Goal: Task Accomplishment & Management: Complete application form

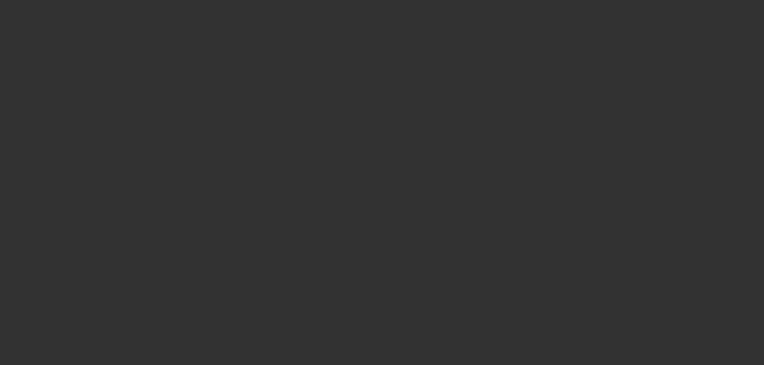
select select "0"
select select "2"
select select "0.1"
select select "4"
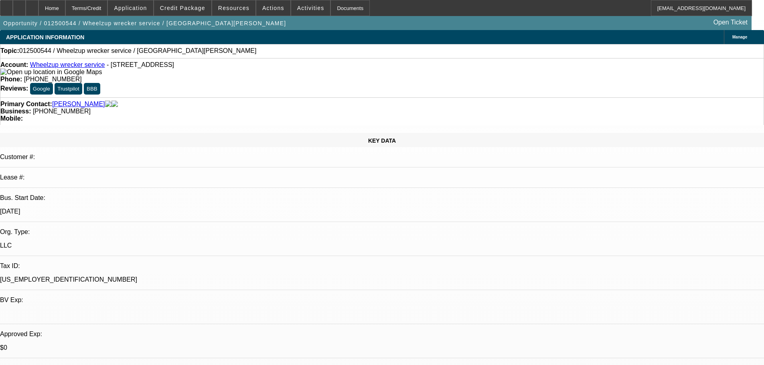
drag, startPoint x: 308, startPoint y: 206, endPoint x: 297, endPoint y: 299, distance: 94.1
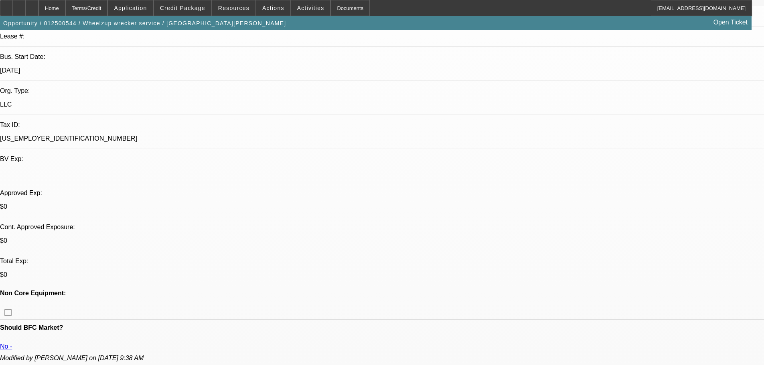
scroll to position [120, 0]
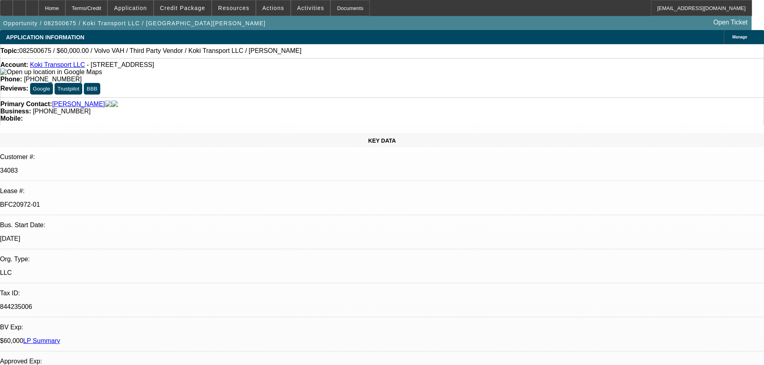
select select "0.2"
select select "2"
select select "0"
select select "6"
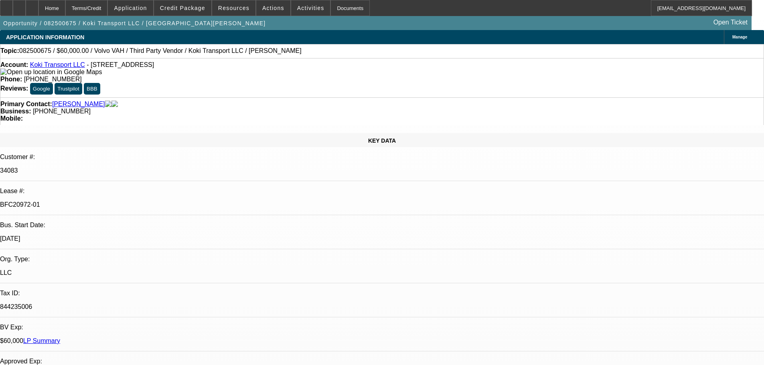
select select "0"
select select "2"
select select "0.1"
select select "4"
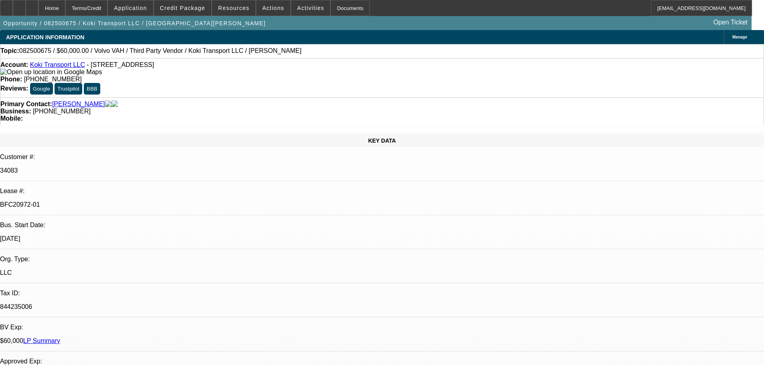
select select "0.2"
select select "2"
select select "0.1"
select select "4"
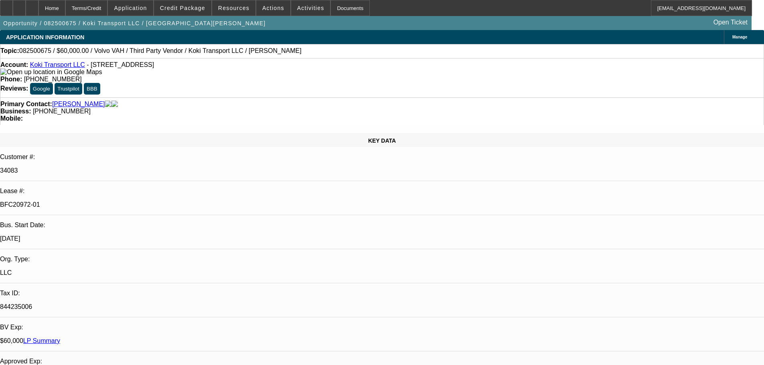
select select "0.15"
select select "2"
select select "0.1"
select select "4"
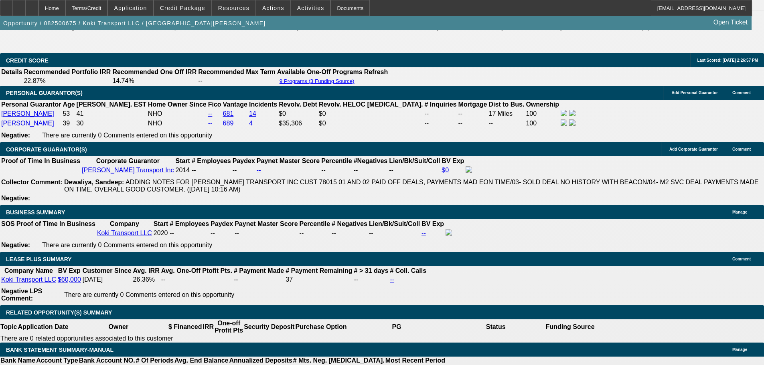
drag, startPoint x: 175, startPoint y: 224, endPoint x: 180, endPoint y: 383, distance: 159.2
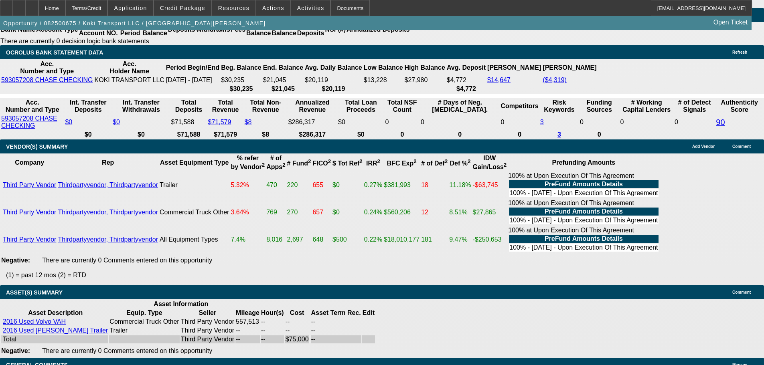
scroll to position [1508, 0]
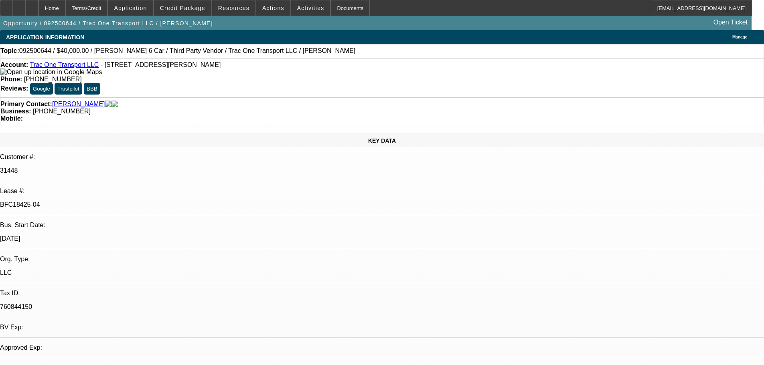
select select "0"
select select "3"
select select "0"
select select "6"
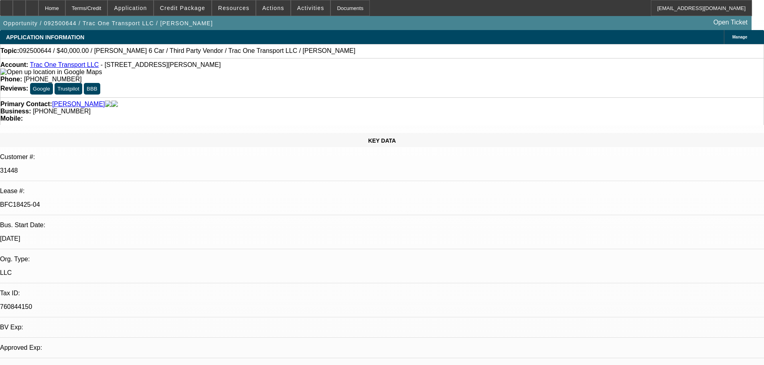
select select "0"
select select "6"
select select "0"
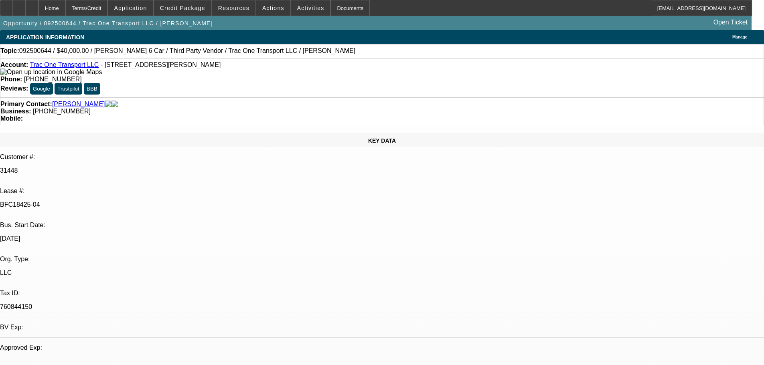
select select "0"
select select "6"
select select "0"
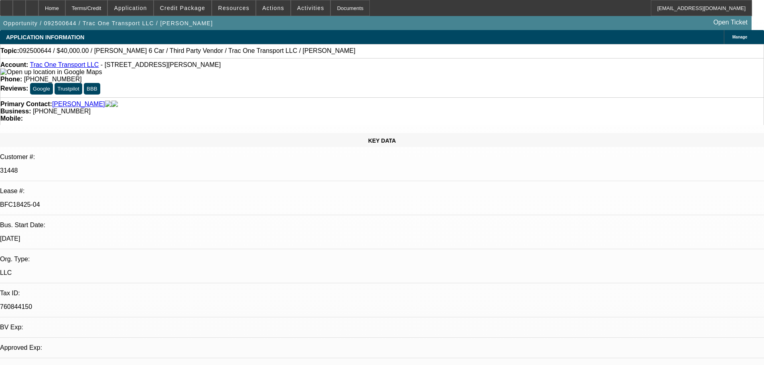
select select "0"
select select "6"
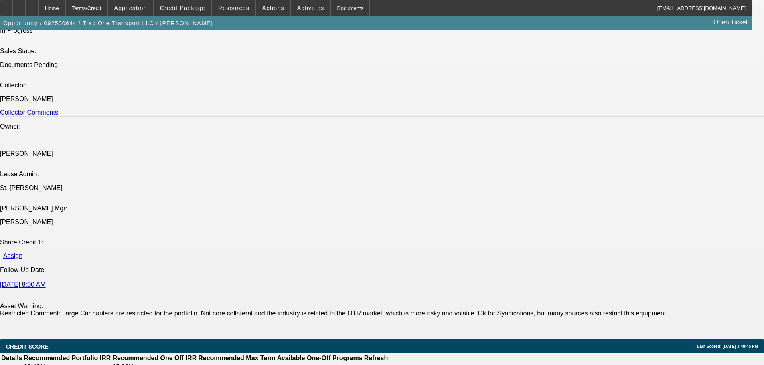
drag, startPoint x: 370, startPoint y: 252, endPoint x: 367, endPoint y: 324, distance: 71.8
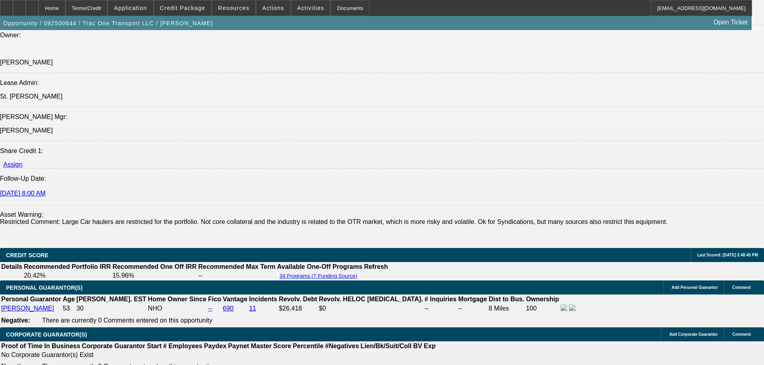
drag, startPoint x: 299, startPoint y: 257, endPoint x: 279, endPoint y: 304, distance: 51.4
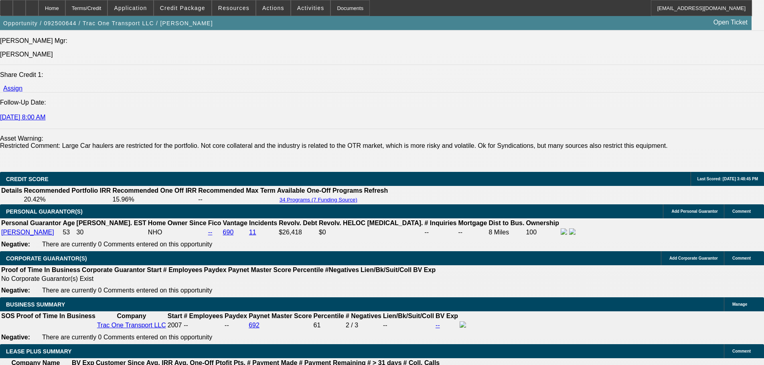
drag, startPoint x: 300, startPoint y: 169, endPoint x: 281, endPoint y: 283, distance: 114.9
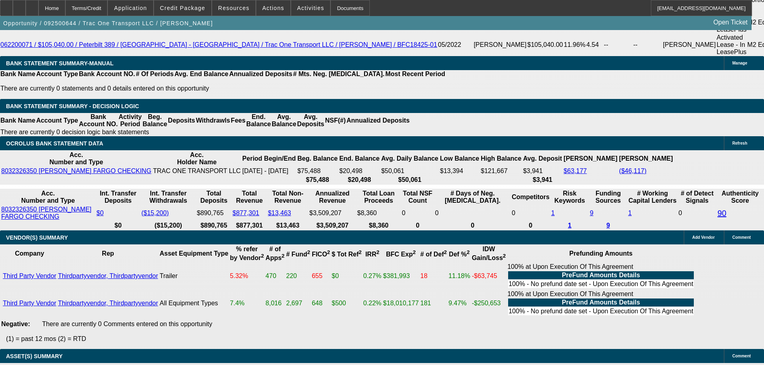
drag, startPoint x: 307, startPoint y: 155, endPoint x: 311, endPoint y: 240, distance: 84.6
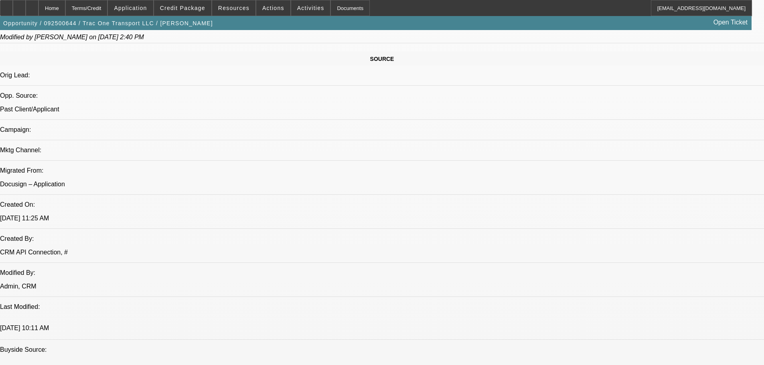
scroll to position [0, 0]
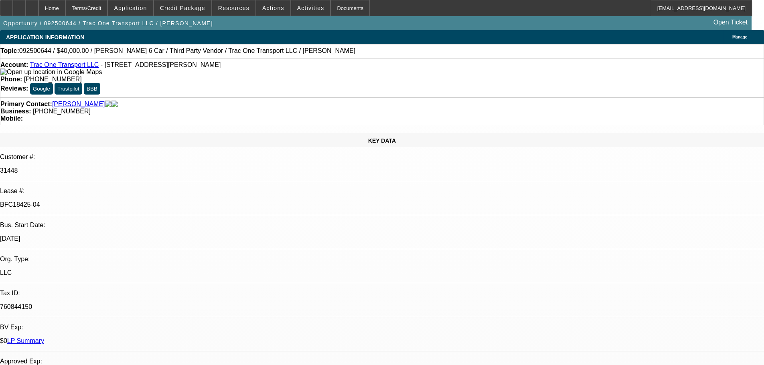
drag, startPoint x: 303, startPoint y: 237, endPoint x: 327, endPoint y: 84, distance: 155.0
click at [38, 4] on div at bounding box center [32, 8] width 13 height 16
select select "0"
select select "3"
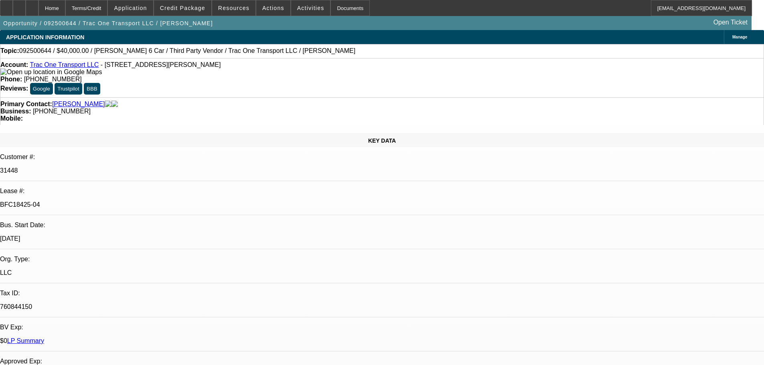
select select "0"
select select "6"
select select "0"
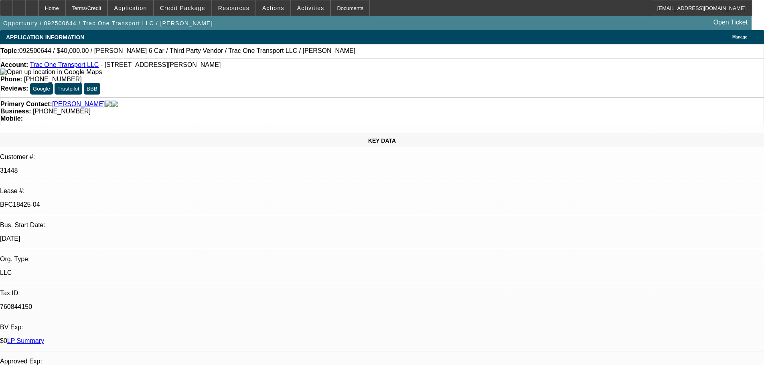
select select "6"
select select "0"
select select "6"
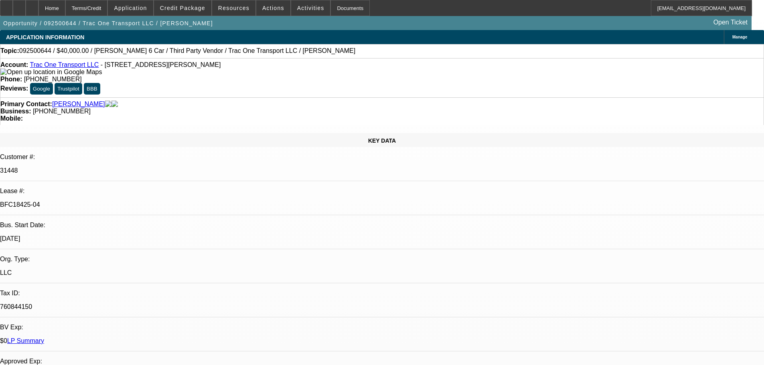
select select "0"
select select "6"
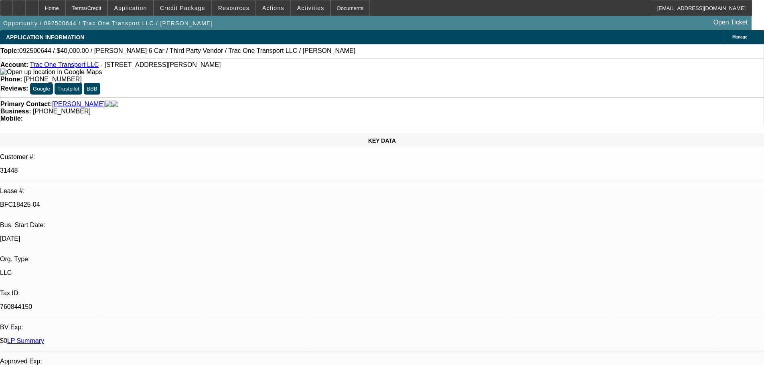
radio input "true"
type textarea "10/6 updated francis on missing items"
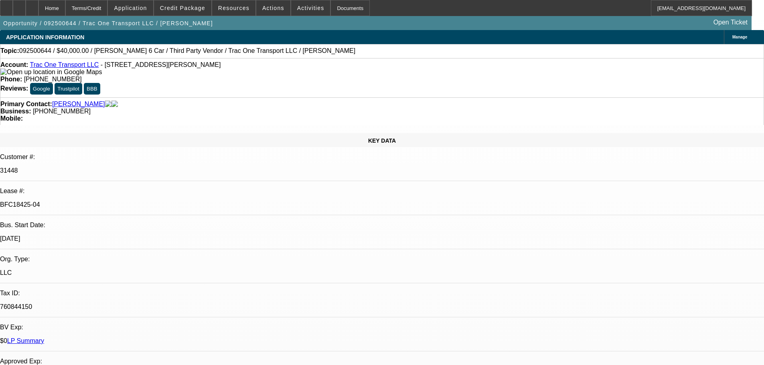
radio input "true"
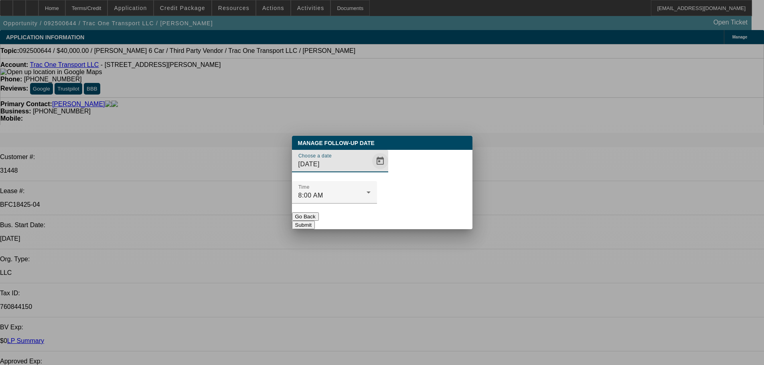
click at [370, 171] on span "Open calendar" at bounding box center [379, 161] width 19 height 19
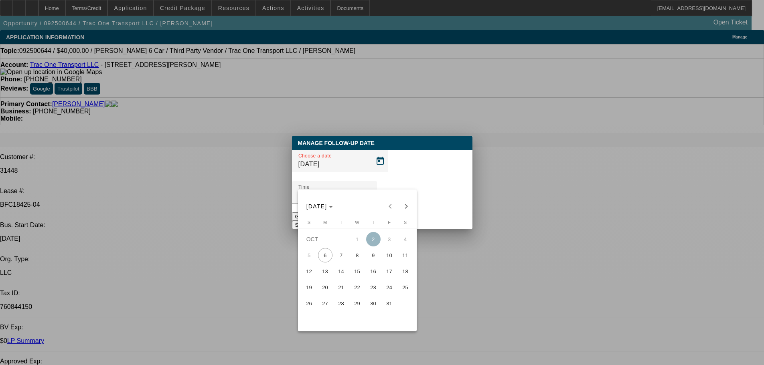
click at [339, 253] on span "7" at bounding box center [341, 255] width 14 height 14
type input "[DATE]"
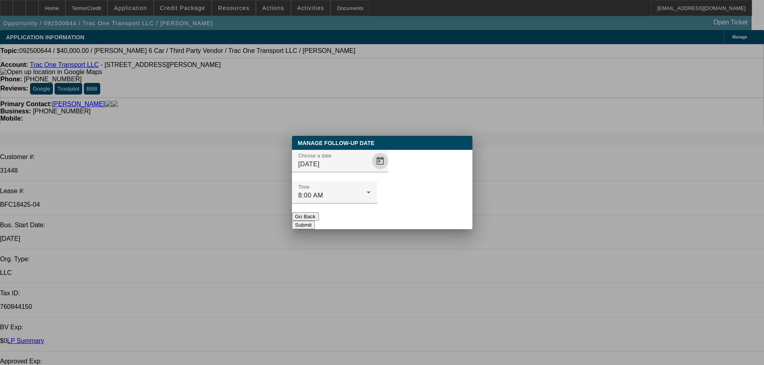
click at [315, 221] on button "Submit" at bounding box center [303, 225] width 23 height 8
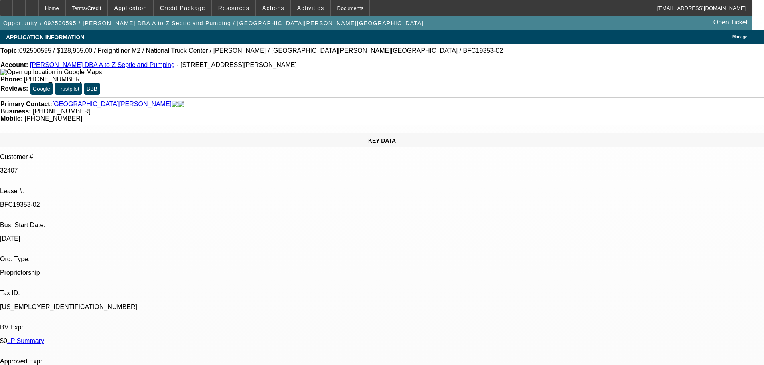
select select "0"
select select "6"
select select "0"
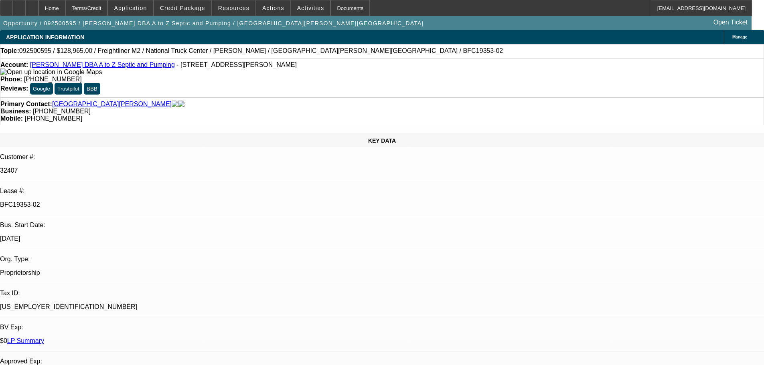
select select "0"
select select "6"
select select "0"
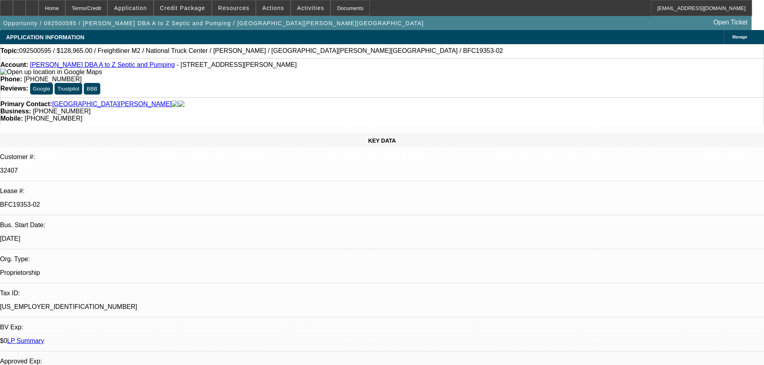
select select "0"
select select "6"
select select "0"
select select "2"
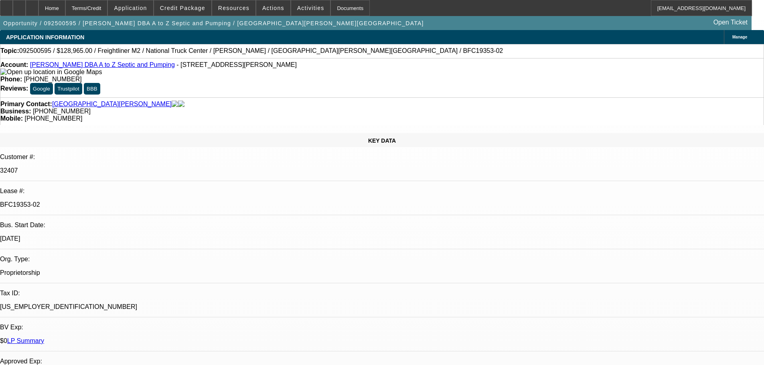
select select "0"
select select "6"
click at [38, 14] on div at bounding box center [32, 8] width 13 height 16
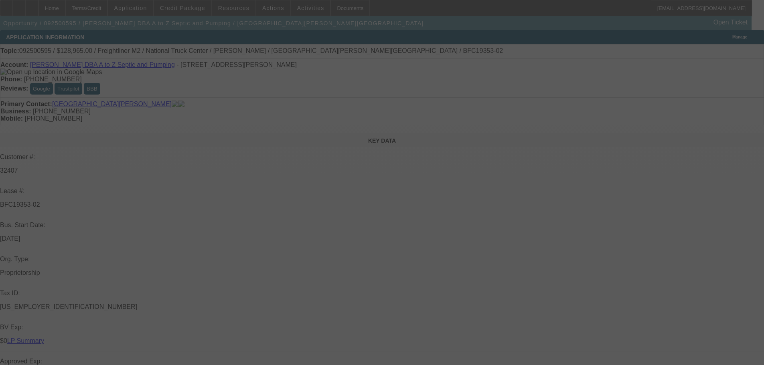
click at [743, 52] on div at bounding box center [382, 182] width 764 height 365
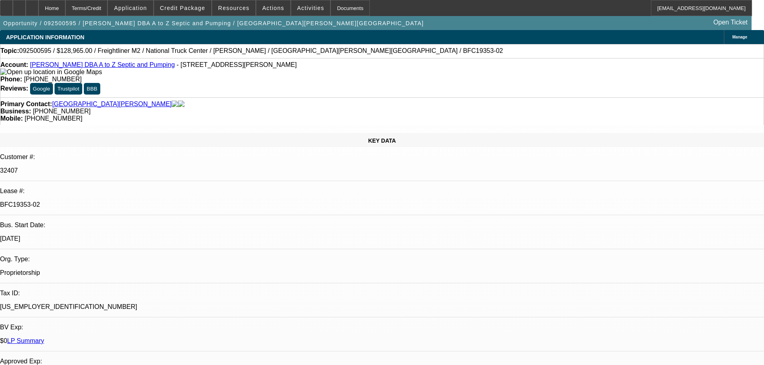
select select "0"
select select "6"
select select "0"
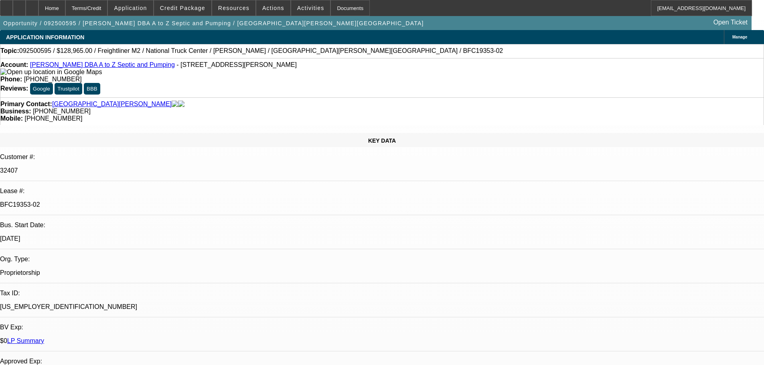
select select "0"
select select "6"
select select "0"
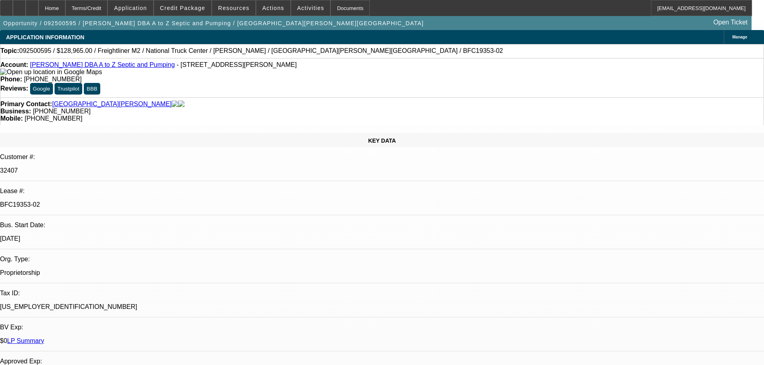
select select "0"
select select "6"
select select "0"
select select "2"
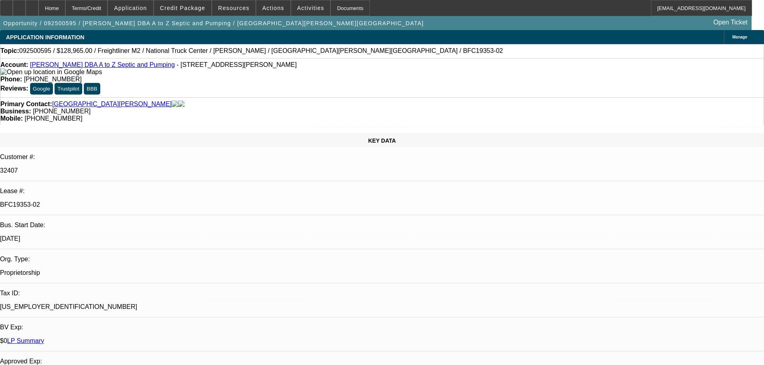
select select "0"
select select "6"
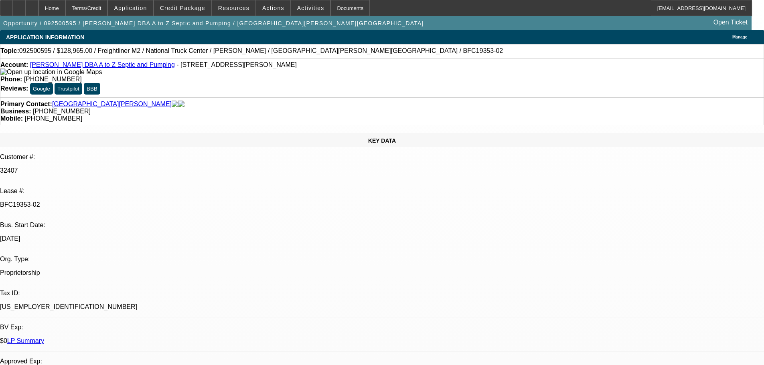
drag, startPoint x: 439, startPoint y: 89, endPoint x: 404, endPoint y: 89, distance: 35.7
click at [404, 115] on div "Mobile: (937) 701-3824" at bounding box center [381, 118] width 763 height 7
copy span "(937) 701-3824"
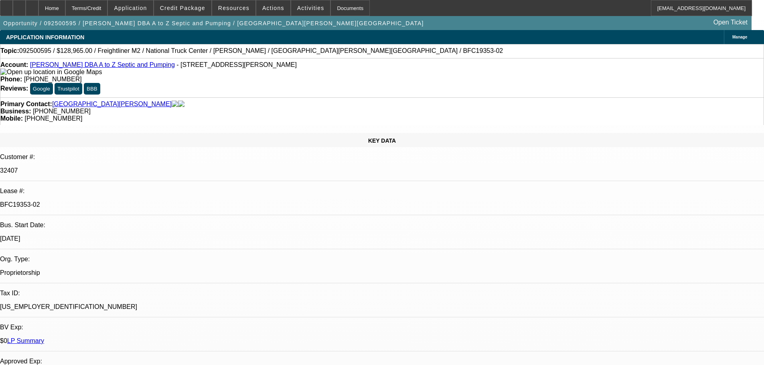
drag, startPoint x: 625, startPoint y: 175, endPoint x: 536, endPoint y: 174, distance: 89.0
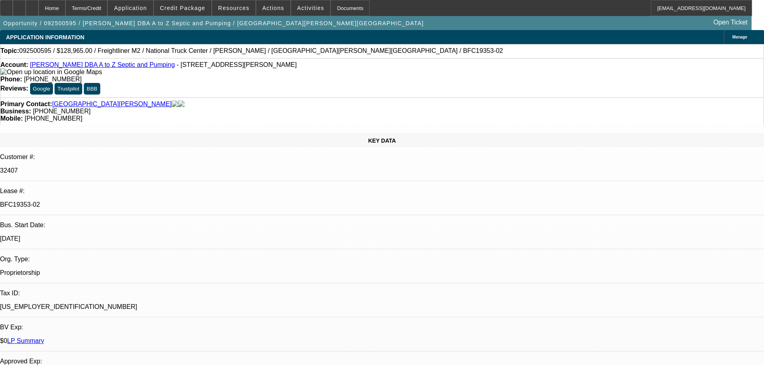
drag, startPoint x: 548, startPoint y: 176, endPoint x: 619, endPoint y: 176, distance: 71.8
drag, startPoint x: 612, startPoint y: 176, endPoint x: 556, endPoint y: 177, distance: 56.5
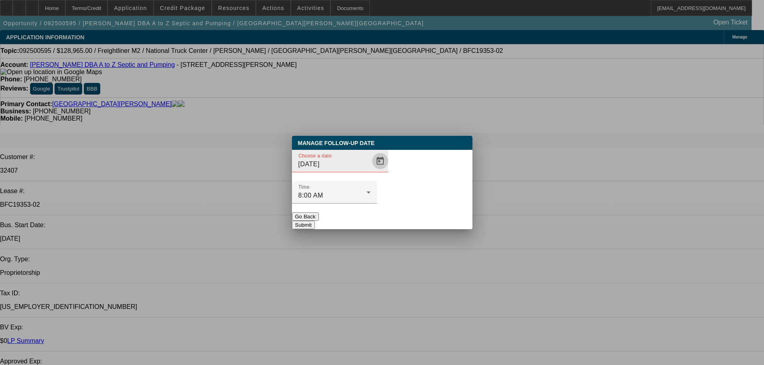
click at [372, 171] on span "Open calendar" at bounding box center [379, 161] width 19 height 19
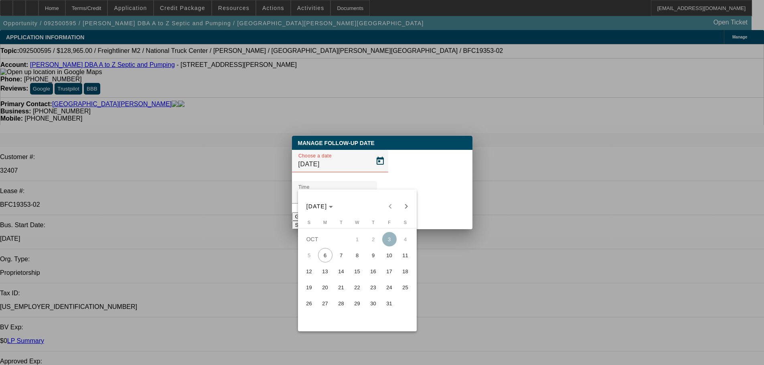
click at [340, 260] on span "7" at bounding box center [341, 255] width 14 height 14
type input "10/7/2025"
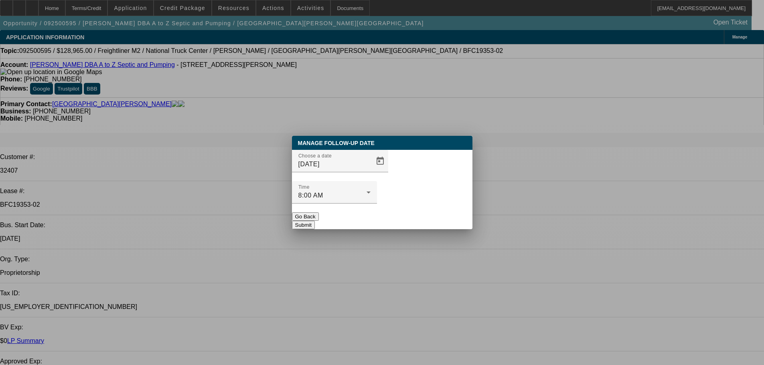
click at [315, 221] on button "Submit" at bounding box center [303, 225] width 23 height 8
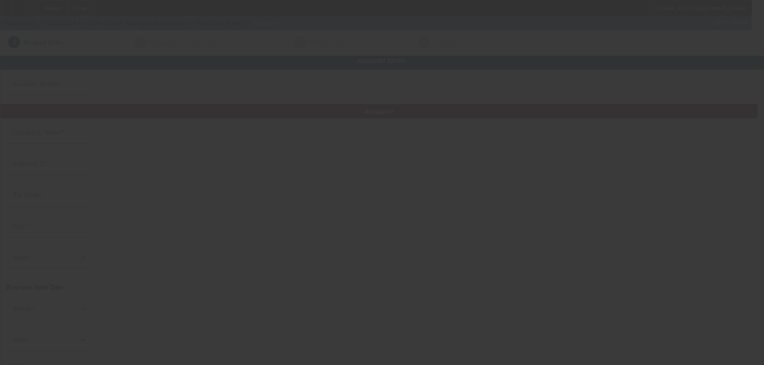
type input "1st On Scene Towing and Recovery"
type input "."
type input "[PHONE_NUMBER]"
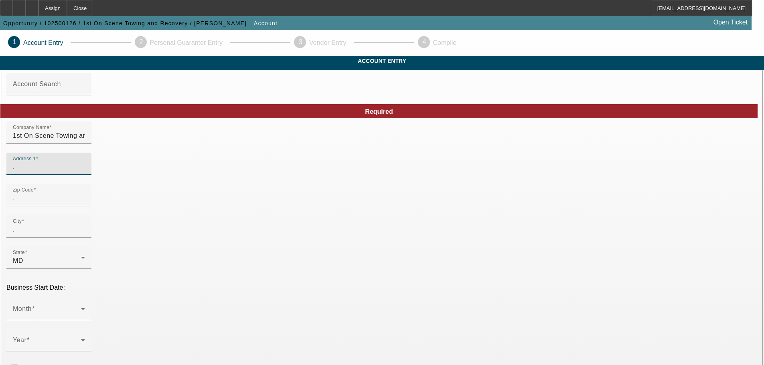
click at [85, 172] on input "." at bounding box center [49, 167] width 72 height 10
type input ".[STREET_ADDRESS]"
click at [85, 203] on input "." at bounding box center [49, 199] width 72 height 10
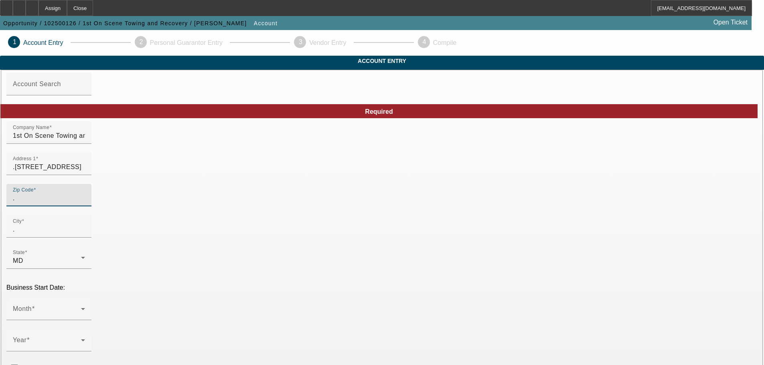
type input ".2"
click at [85, 203] on input ".20748" at bounding box center [49, 199] width 72 height 10
type input "20748"
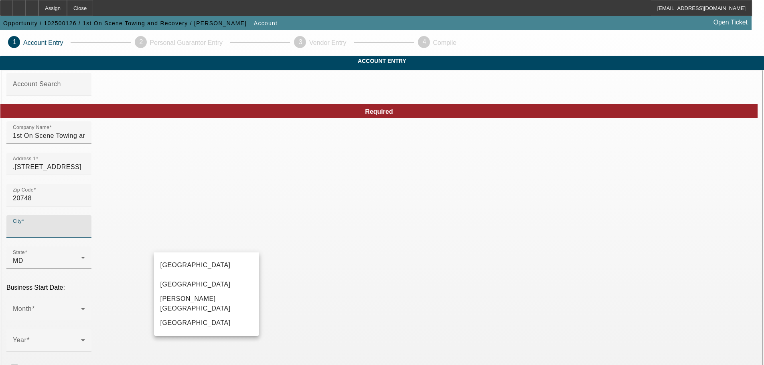
type input "Prince [PERSON_NAME]'s"
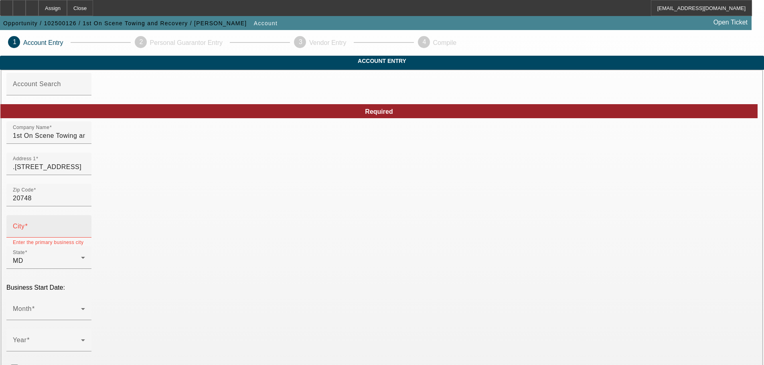
click at [85, 238] on div "City" at bounding box center [49, 226] width 72 height 22
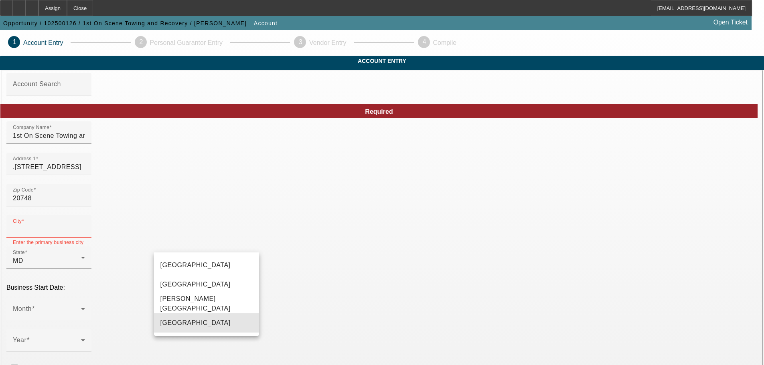
drag, startPoint x: 236, startPoint y: 322, endPoint x: 280, endPoint y: 320, distance: 44.1
click at [236, 322] on mat-option "[GEOGRAPHIC_DATA]" at bounding box center [206, 322] width 105 height 19
type input "[GEOGRAPHIC_DATA]"
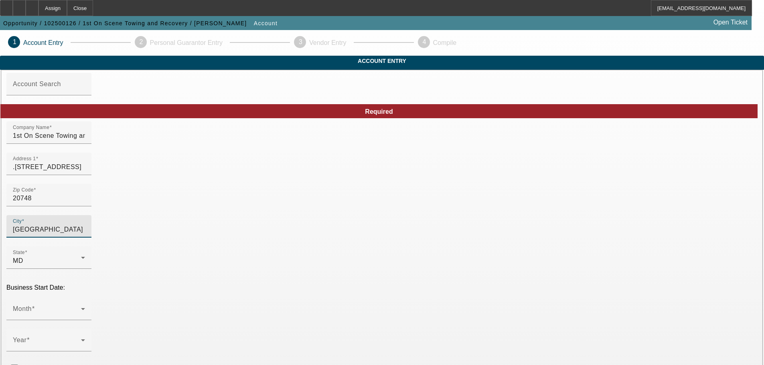
click at [85, 298] on div "Month" at bounding box center [49, 309] width 72 height 22
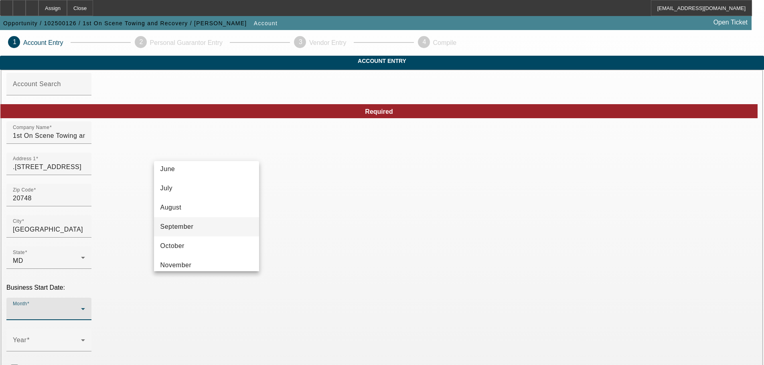
scroll to position [40, 0]
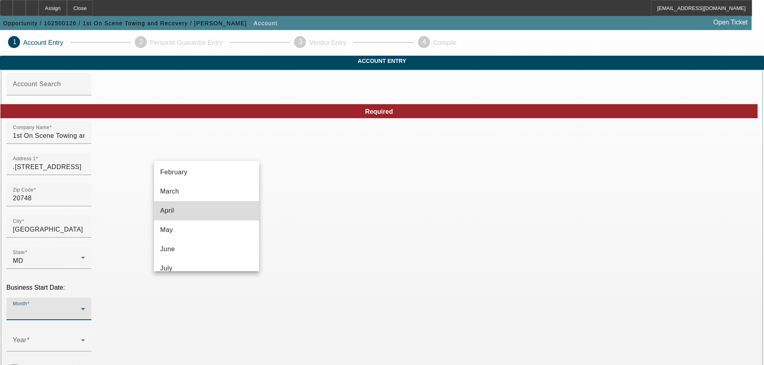
click at [219, 206] on mat-option "April" at bounding box center [206, 210] width 105 height 19
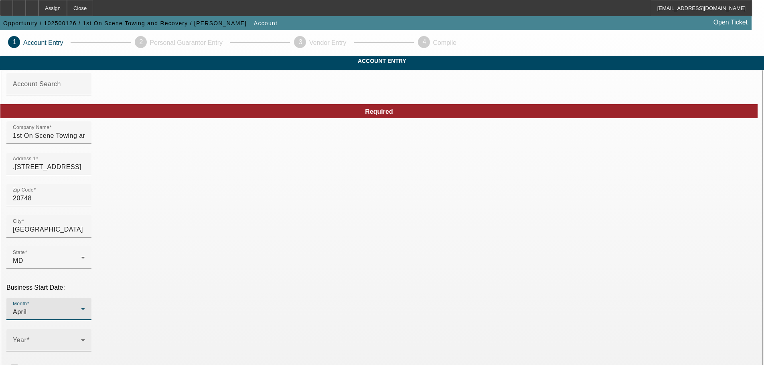
click at [85, 329] on div "Year" at bounding box center [49, 340] width 72 height 22
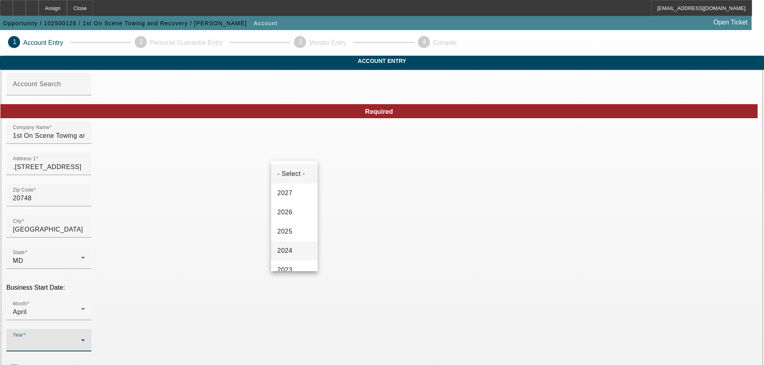
click at [296, 249] on mat-option "2024" at bounding box center [294, 250] width 46 height 19
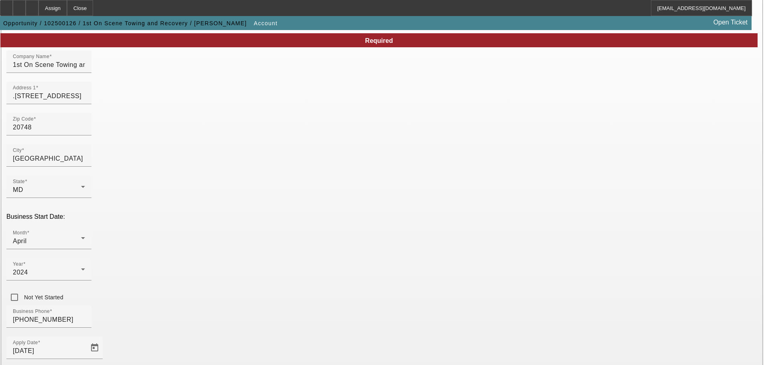
scroll to position [141, 0]
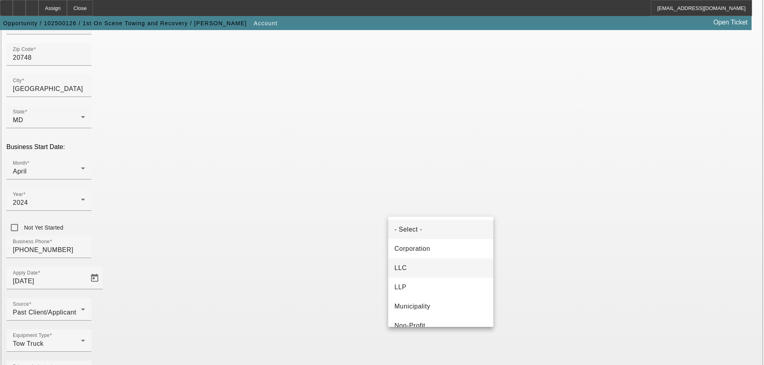
click at [416, 266] on mat-option "LLC" at bounding box center [440, 268] width 105 height 19
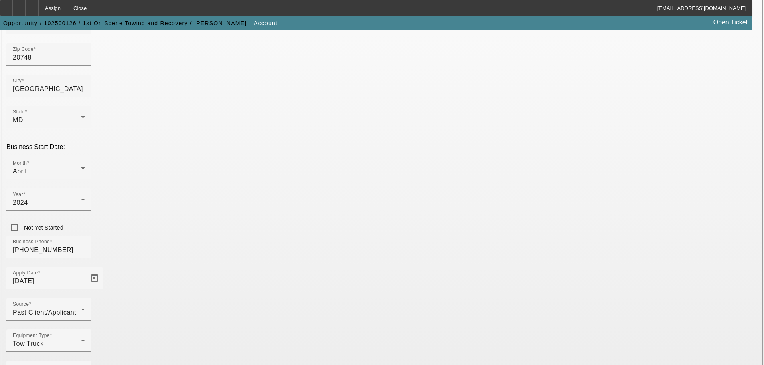
type input "990805548"
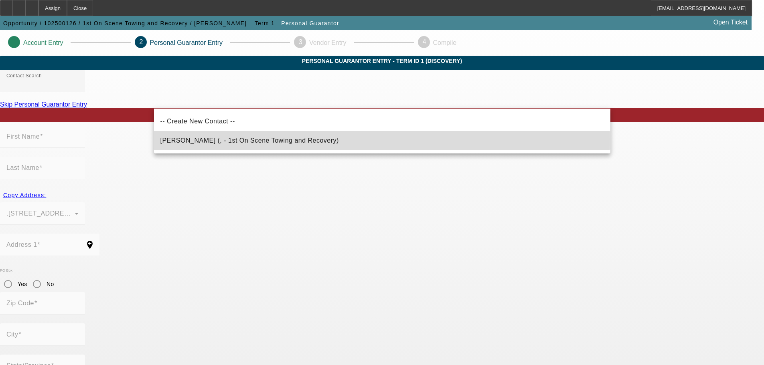
click at [247, 139] on span "Jones, Antonio (, - 1st On Scene Towing and Recovery)" at bounding box center [249, 140] width 178 height 7
type input "Jones, Antonio (, - 1st On Scene Towing and Recovery)"
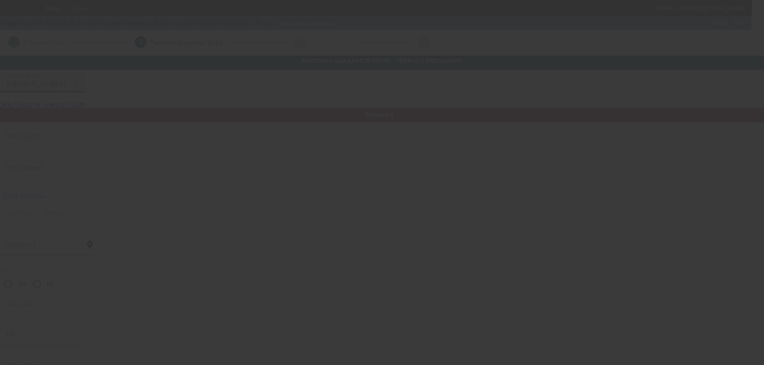
type input "Antonio"
type input "Jones"
radio input "true"
type input "[PHONE_NUMBER]"
type input "tonio1406@yahoo.com"
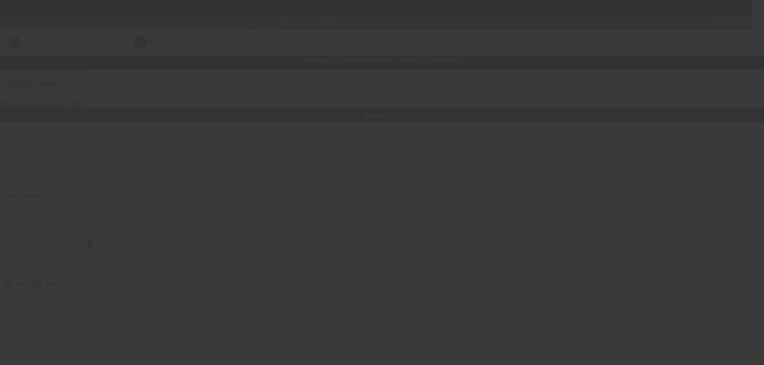
type input "[PHONE_NUMBER]"
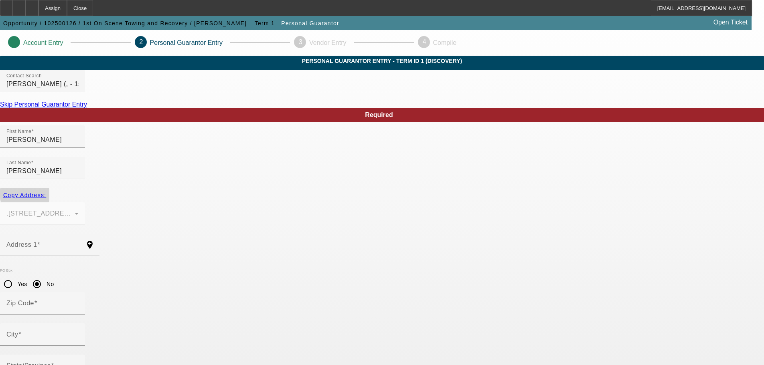
click at [46, 192] on span "Copy Address:" at bounding box center [24, 195] width 43 height 6
type input ".7006 Coolridge Dr"
radio input "false"
type input "20748"
type input "Temple Hills"
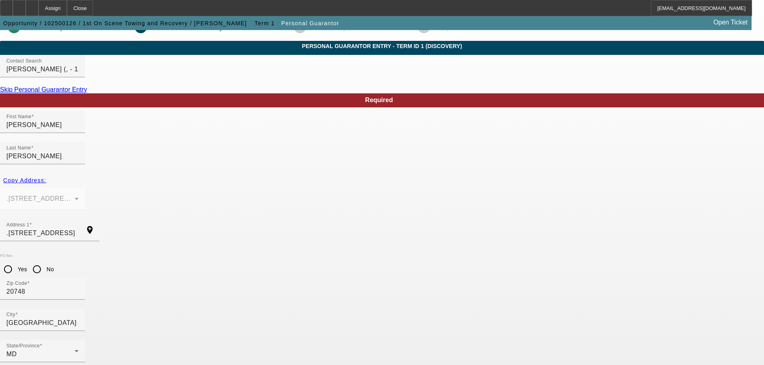
scroll to position [27, 0]
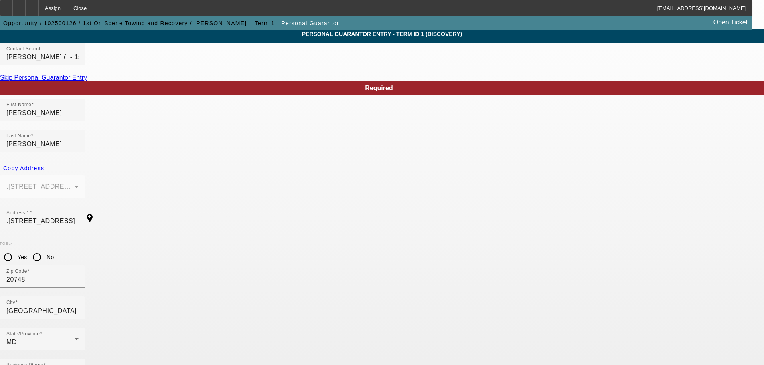
type input "100"
type input "577-17-2943"
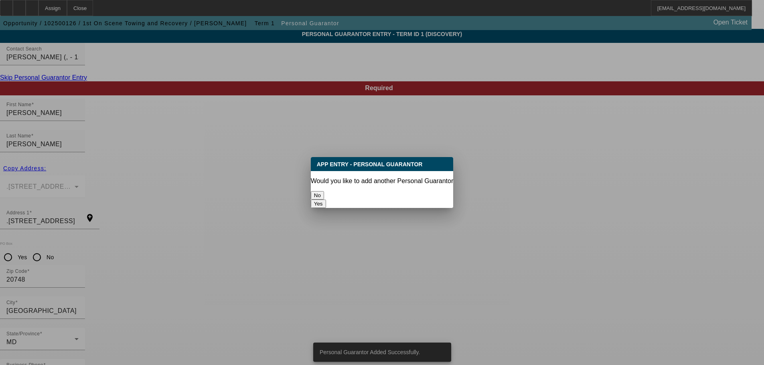
scroll to position [0, 0]
click at [324, 192] on button "No" at bounding box center [317, 195] width 13 height 8
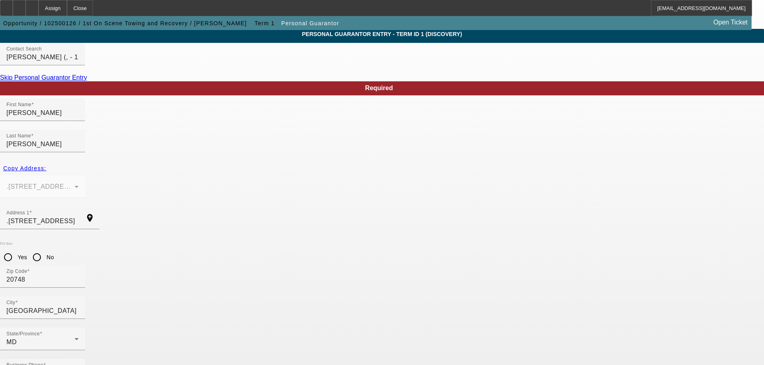
scroll to position [27, 0]
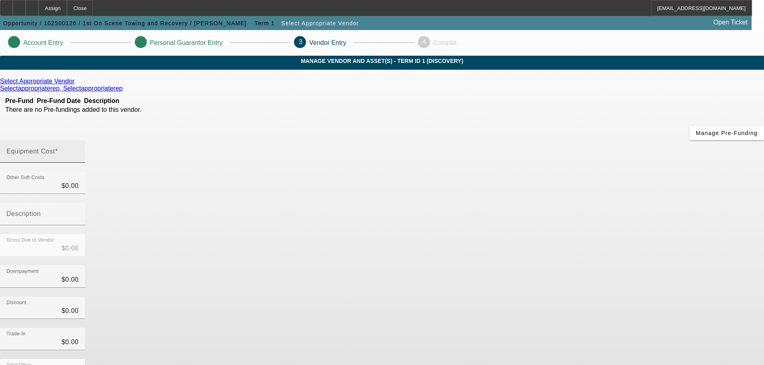
click at [79, 150] on input "Equipment Cost" at bounding box center [42, 155] width 72 height 10
type input "04"
type input "$4.00"
type input "040"
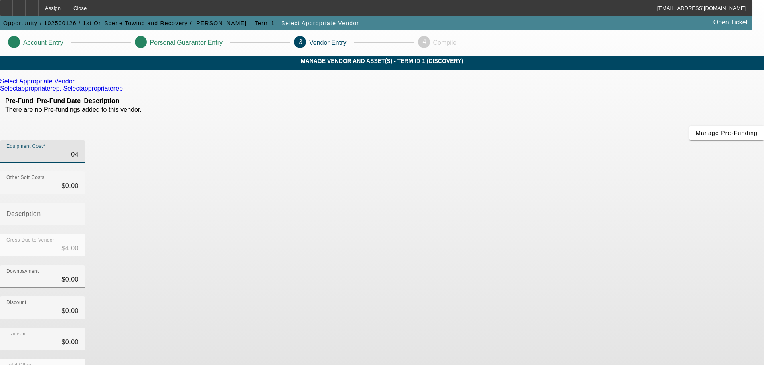
type input "$40.00"
type input "04"
type input "$4.00"
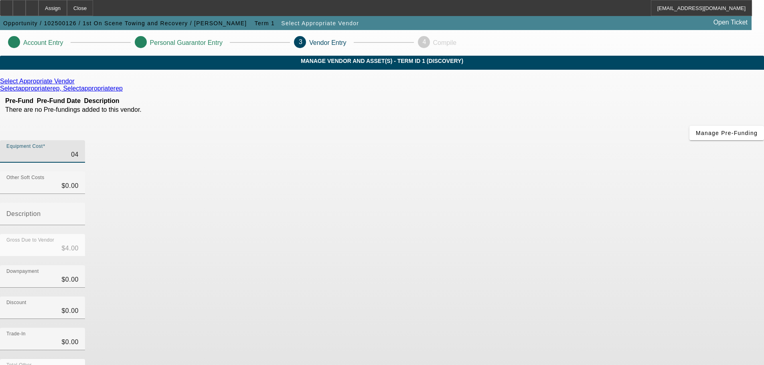
type input "0"
type input "$0.00"
type input "4"
type input "$4.00"
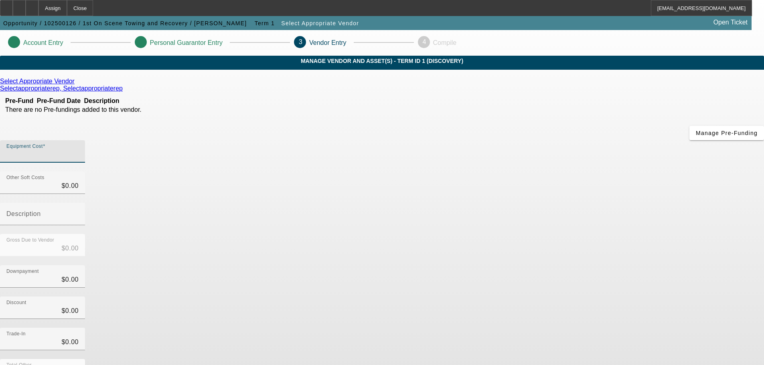
type input "$4.00"
type input "40"
type input "$40.00"
type input "400"
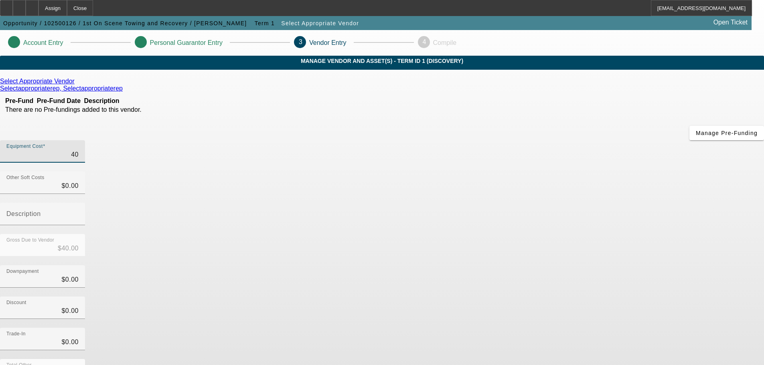
type input "$400.00"
type input "4000"
type input "$4,000.00"
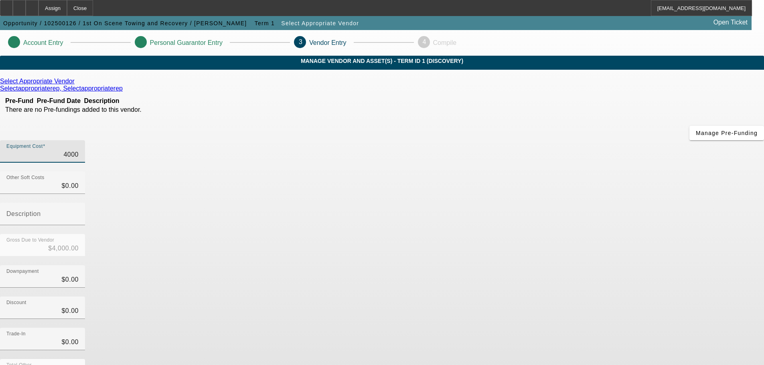
type input "40000"
type input "$40,000.00"
click at [566, 265] on div "Downpayment $0.00" at bounding box center [382, 280] width 764 height 31
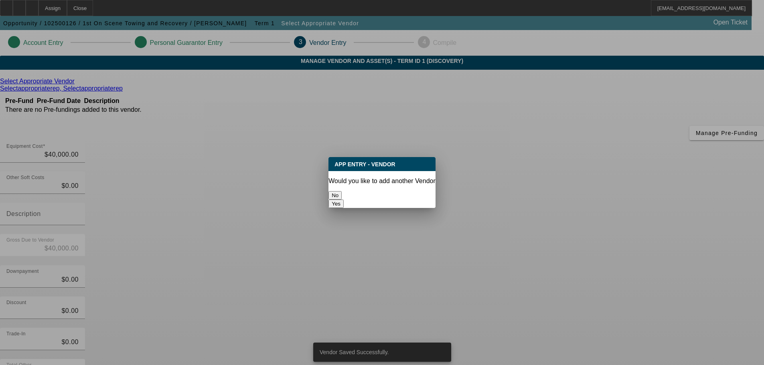
click at [342, 191] on button "No" at bounding box center [334, 195] width 13 height 8
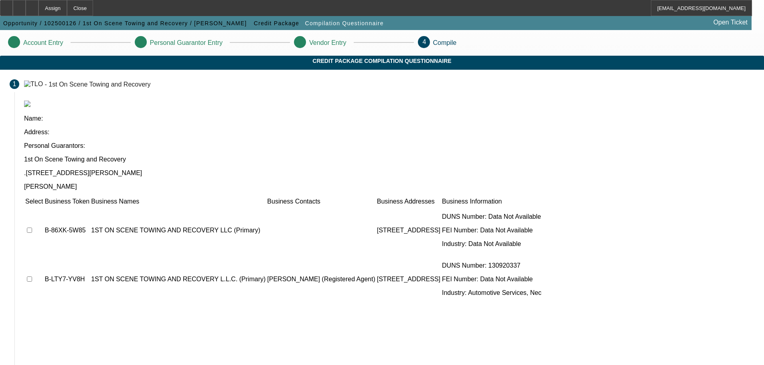
click at [32, 228] on input "checkbox" at bounding box center [29, 230] width 5 height 5
checkbox input "true"
click at [32, 277] on input "checkbox" at bounding box center [29, 279] width 5 height 5
checkbox input "true"
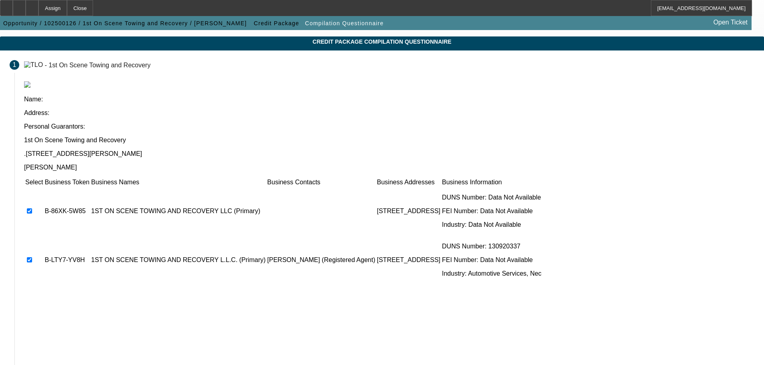
scroll to position [49, 0]
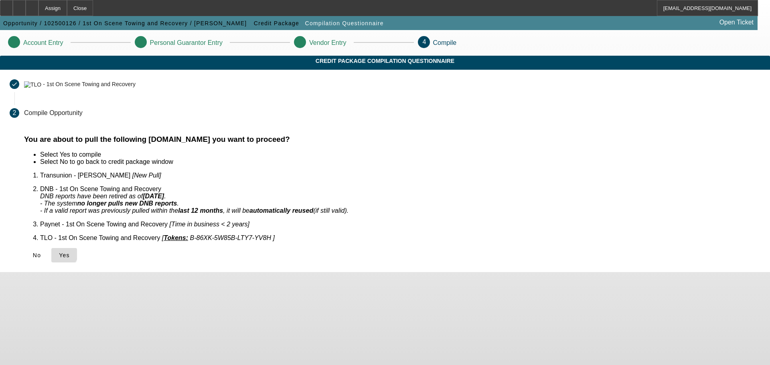
click at [59, 252] on icon at bounding box center [59, 255] width 0 height 6
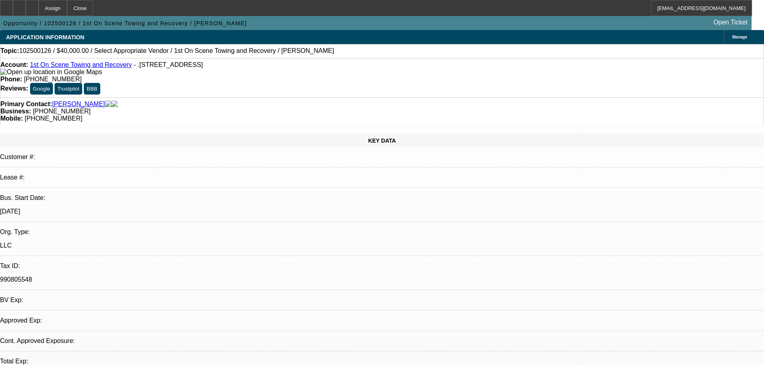
select select "0"
select select "2"
select select "0.1"
select select "4"
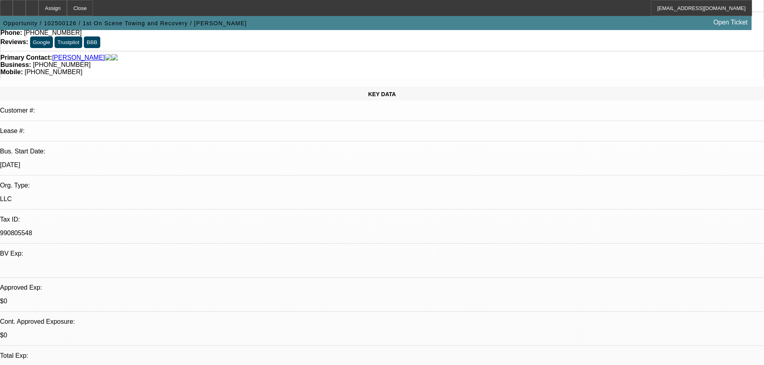
scroll to position [120, 0]
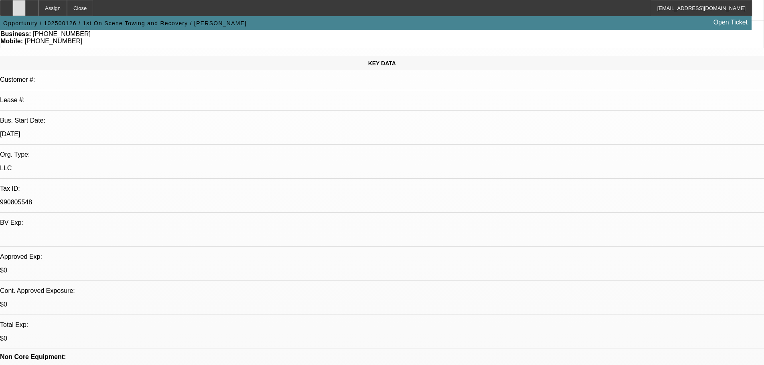
scroll to position [0, 0]
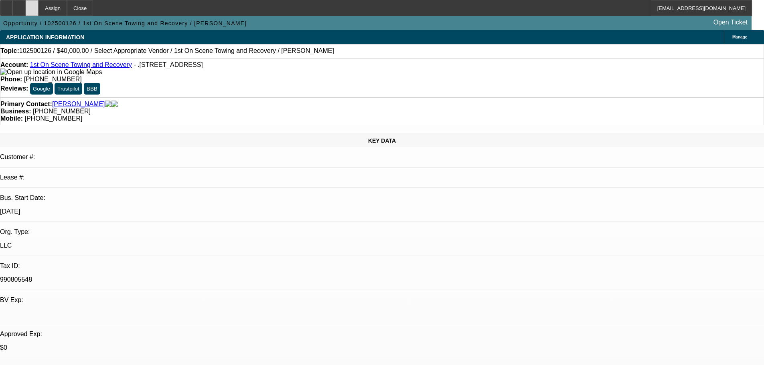
click at [38, 5] on div at bounding box center [32, 8] width 13 height 16
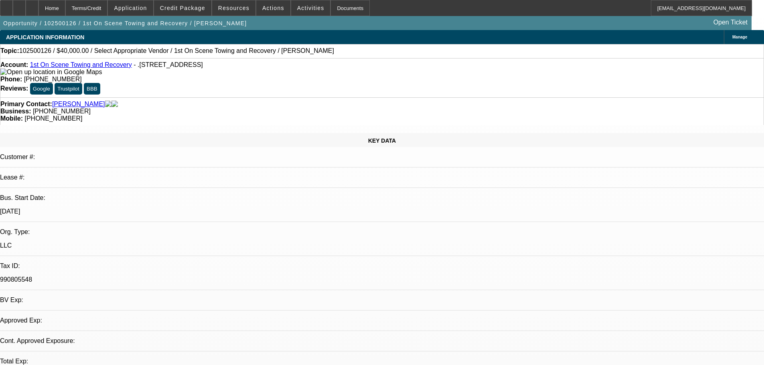
select select "0"
select select "2"
select select "0.1"
select select "1"
select select "2"
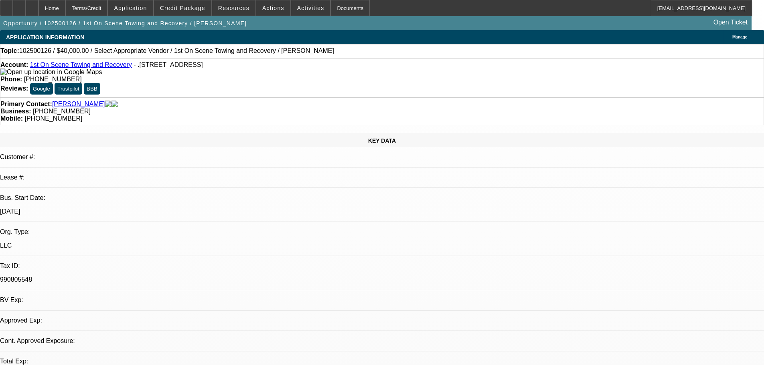
select select "4"
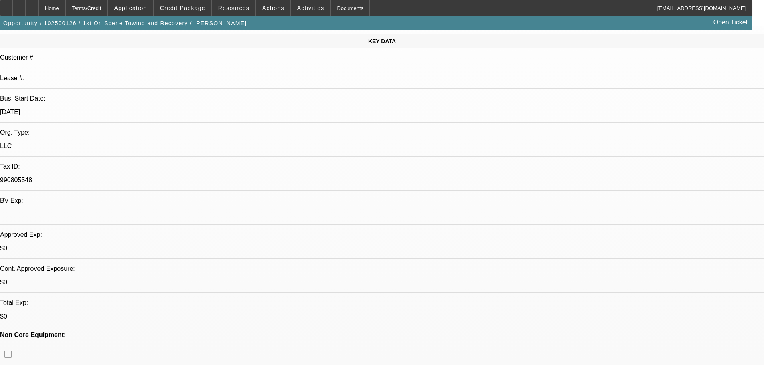
scroll to position [160, 0]
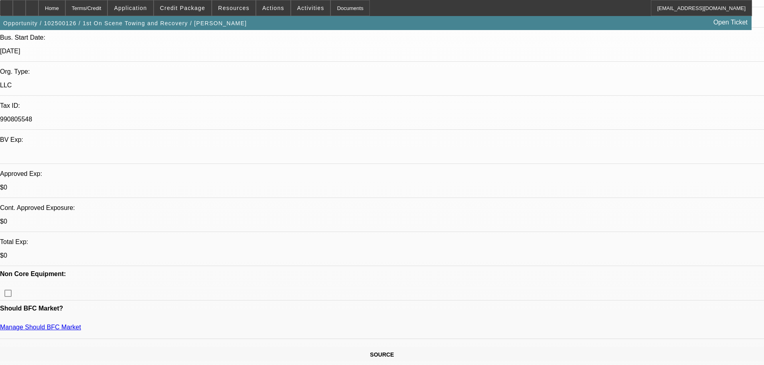
click at [19, 5] on icon at bounding box center [19, 5] width 0 height 0
click at [38, 12] on div at bounding box center [32, 8] width 13 height 16
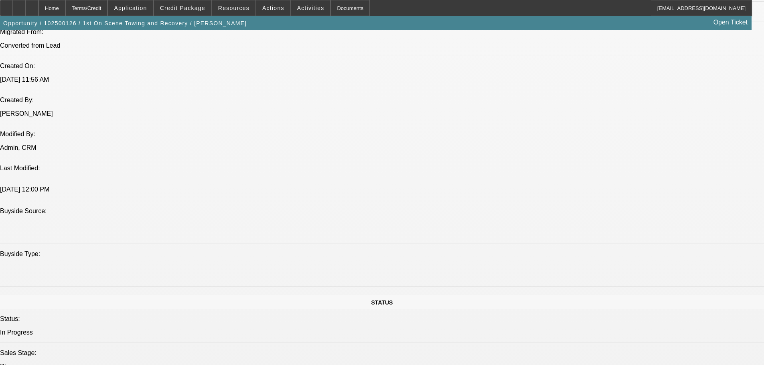
select select "0"
select select "2"
select select "0.1"
select select "4"
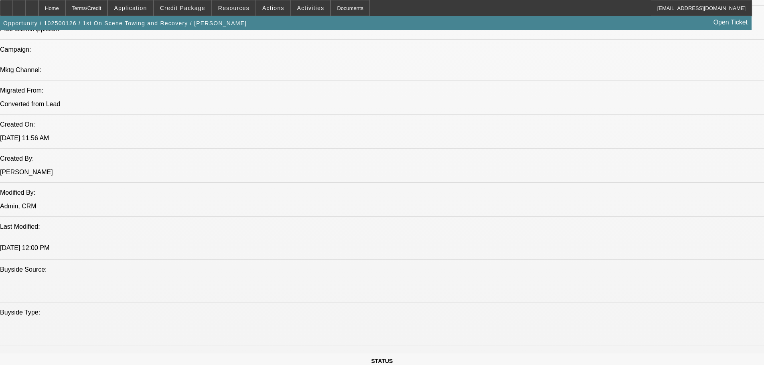
scroll to position [597, 0]
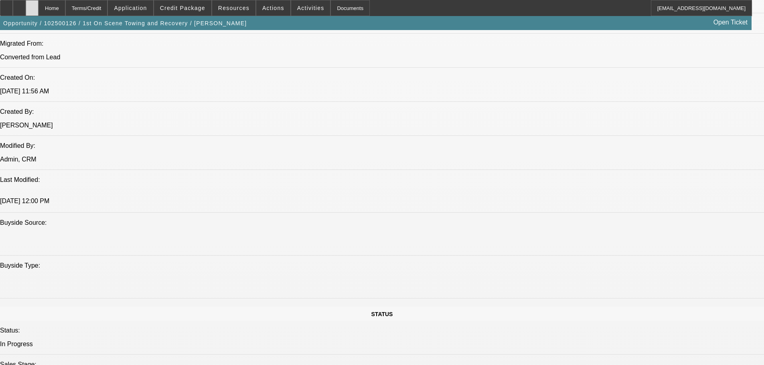
click at [38, 14] on div at bounding box center [32, 8] width 13 height 16
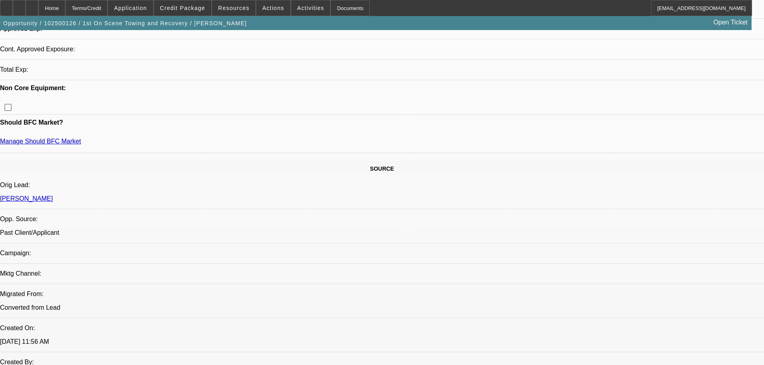
select select "0"
select select "2"
select select "0.1"
select select "4"
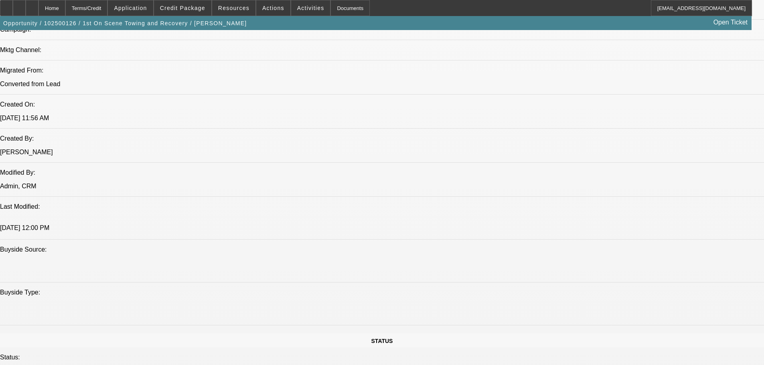
scroll to position [644, 0]
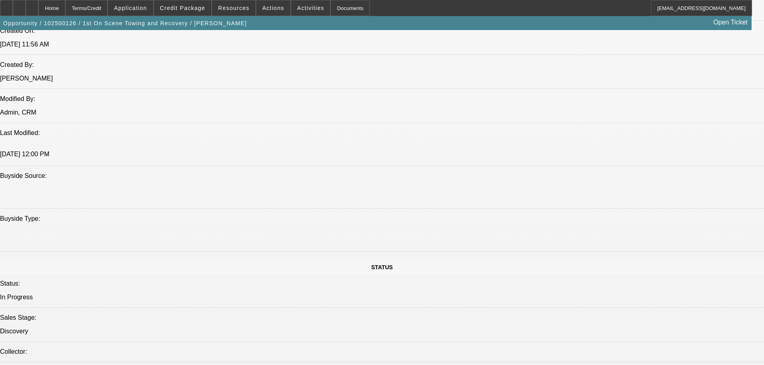
drag, startPoint x: 599, startPoint y: 35, endPoint x: 598, endPoint y: 39, distance: 4.0
radio input "true"
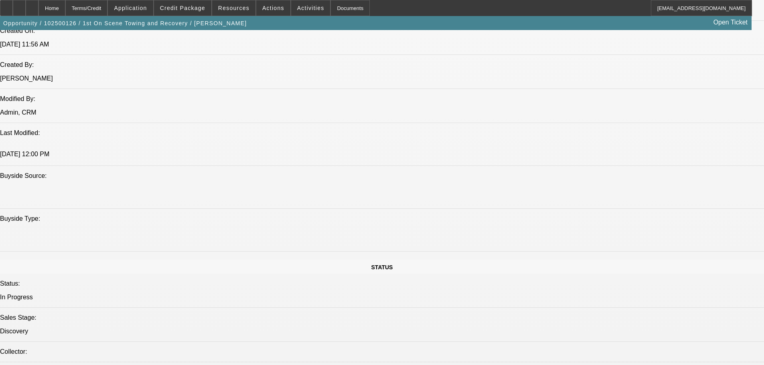
type textarea "10/6 prev dnc'd/dnm'd customer. applied under a few biz'. see if colleterall 2:…"
radio input "true"
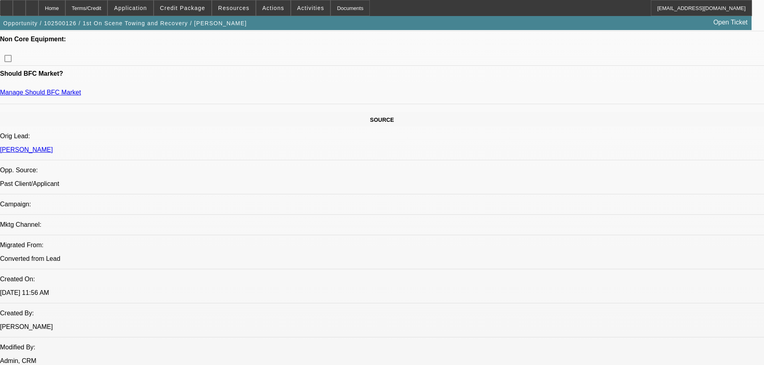
scroll to position [0, 0]
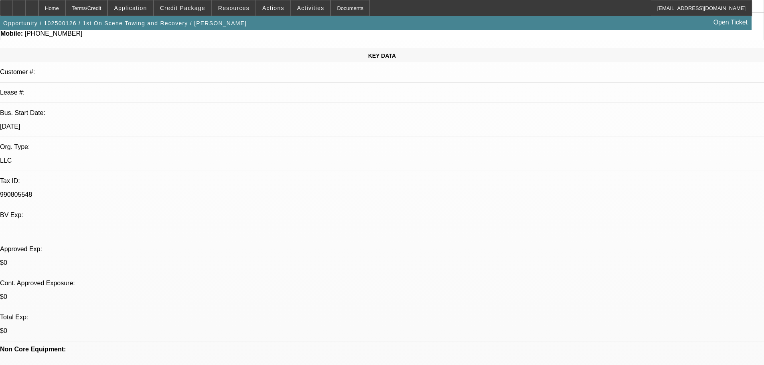
drag, startPoint x: 350, startPoint y: 122, endPoint x: 346, endPoint y: 111, distance: 11.8
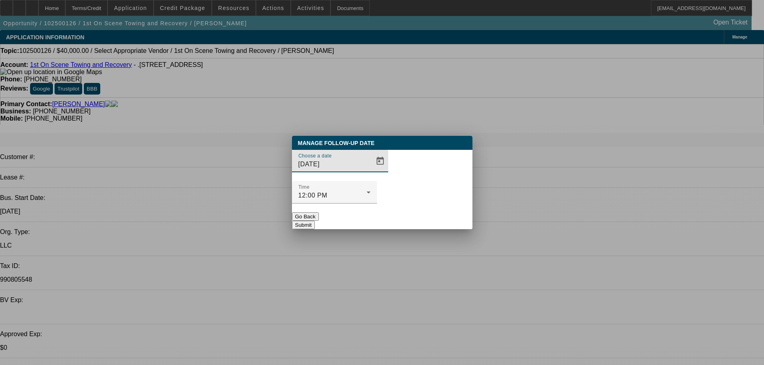
click at [315, 221] on button "Submit" at bounding box center [303, 225] width 23 height 8
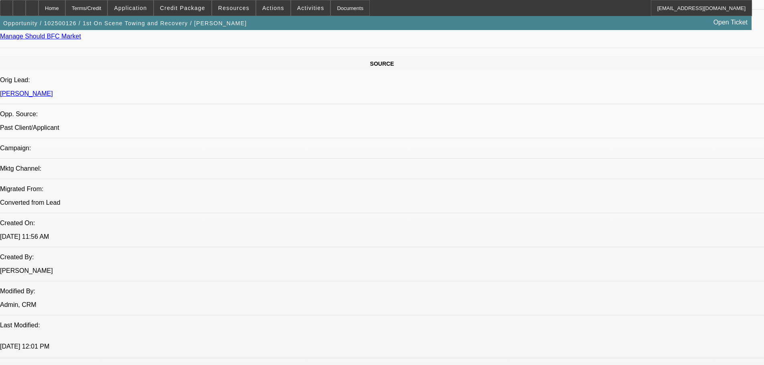
select select "0"
select select "2"
select select "0.1"
select select "4"
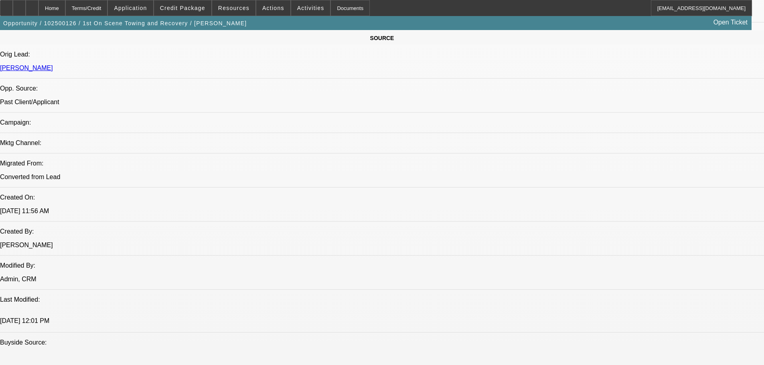
scroll to position [524, 0]
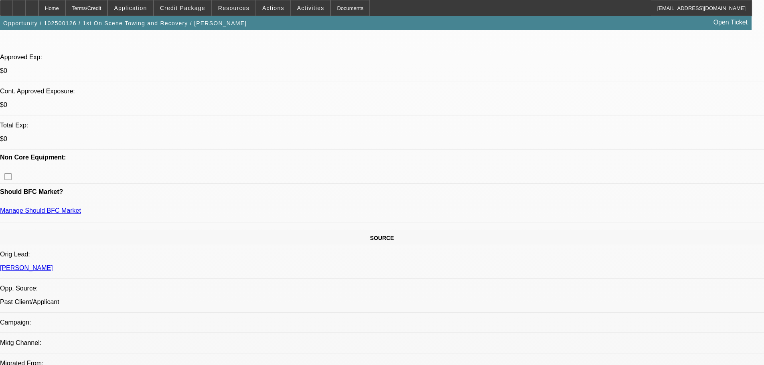
drag, startPoint x: 344, startPoint y: 198, endPoint x: 343, endPoint y: 193, distance: 4.4
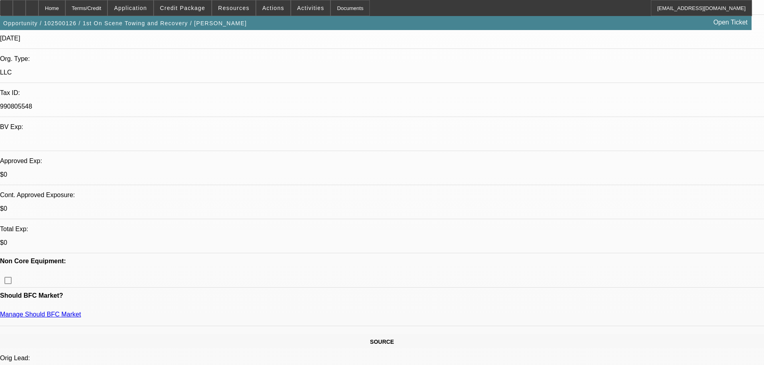
click at [200, 10] on span "Credit Package" at bounding box center [182, 8] width 45 height 6
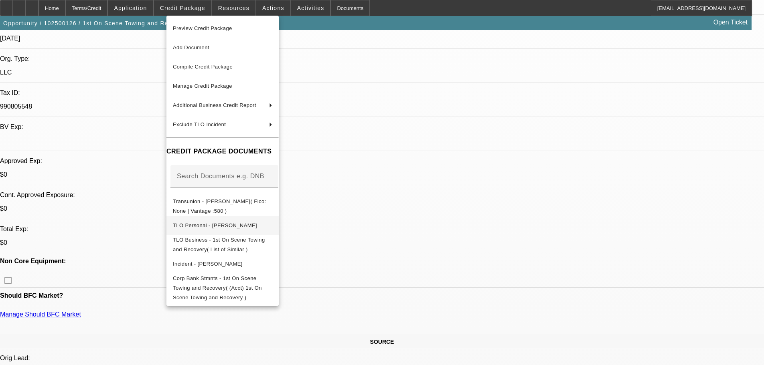
click at [279, 216] on button "TLO Personal - Jones, Antonio" at bounding box center [222, 225] width 112 height 19
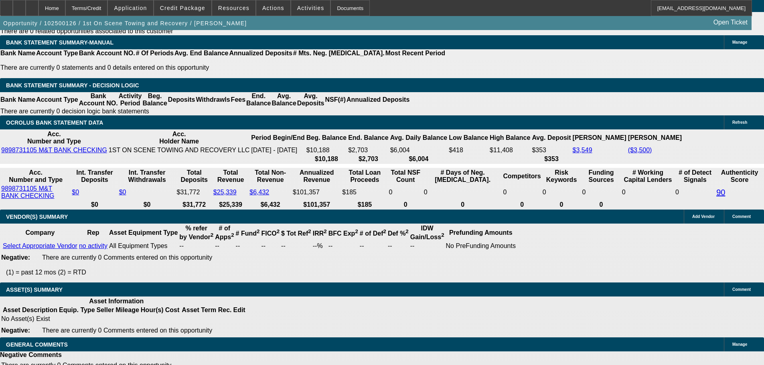
drag, startPoint x: 321, startPoint y: 327, endPoint x: 319, endPoint y: 332, distance: 5.2
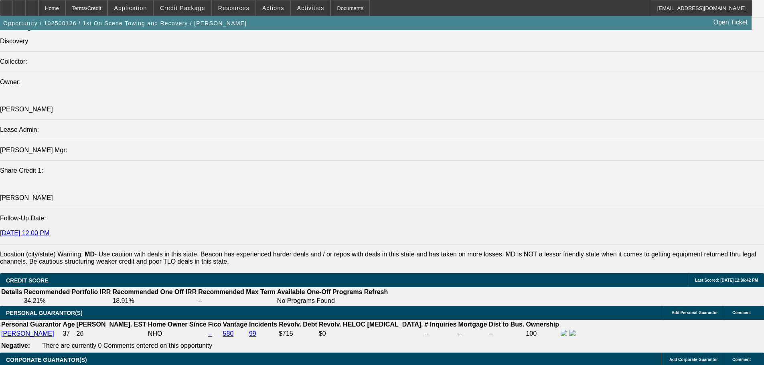
scroll to position [0, 0]
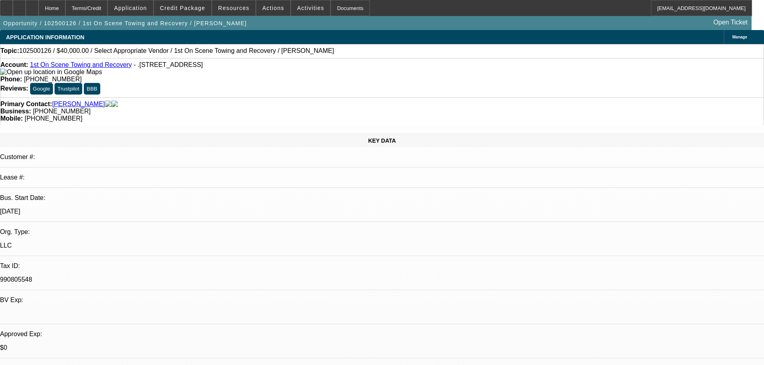
drag, startPoint x: 319, startPoint y: 293, endPoint x: 269, endPoint y: 59, distance: 239.6
drag, startPoint x: 443, startPoint y: 88, endPoint x: 390, endPoint y: 93, distance: 53.2
click at [392, 97] on div "Primary Contact: Jones, Antonio Business: (202) 905-9433 Mobile: (301) 971-7482" at bounding box center [382, 111] width 764 height 28
drag, startPoint x: 324, startPoint y: 98, endPoint x: 331, endPoint y: 93, distance: 8.6
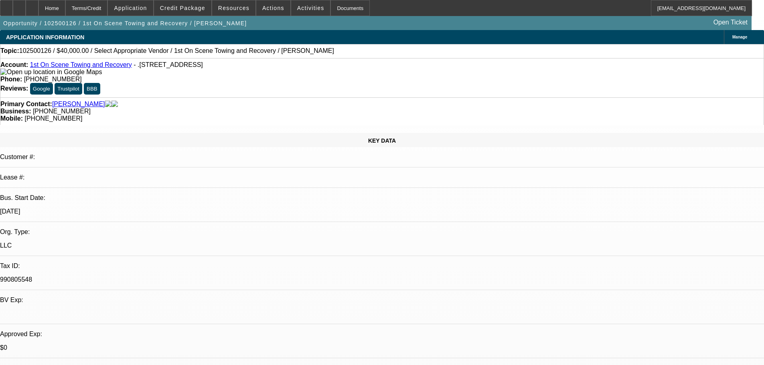
drag, startPoint x: 324, startPoint y: 91, endPoint x: 287, endPoint y: 88, distance: 37.4
click at [287, 108] on div "Business: (202) 905-9433" at bounding box center [381, 111] width 763 height 7
copy span "[PHONE_NUMBER]"
click at [247, 101] on div "Primary Contact: Jones, Antonio" at bounding box center [381, 104] width 763 height 7
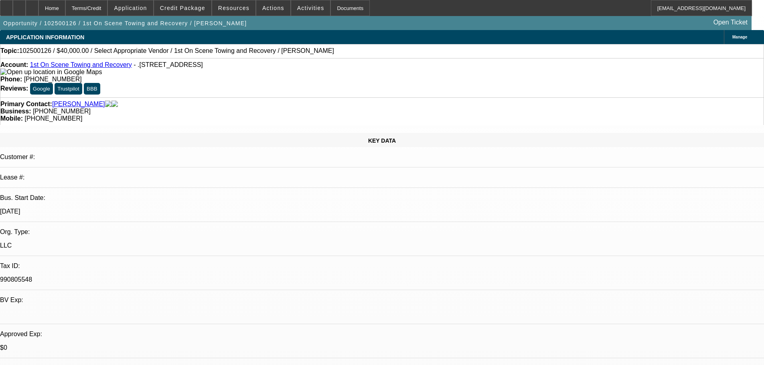
radio input "true"
type textarea "10/6 vm vm"
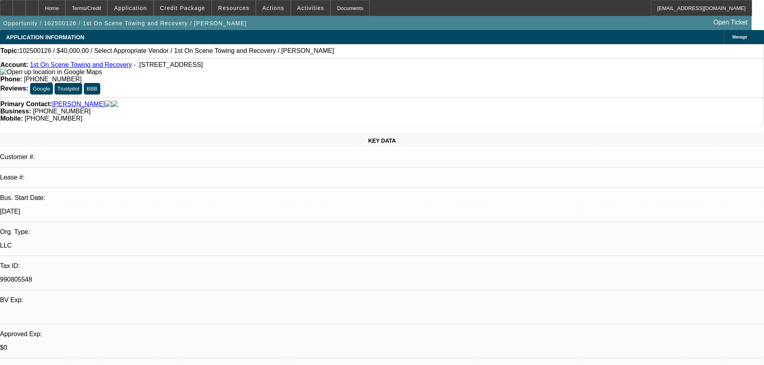
radio input "true"
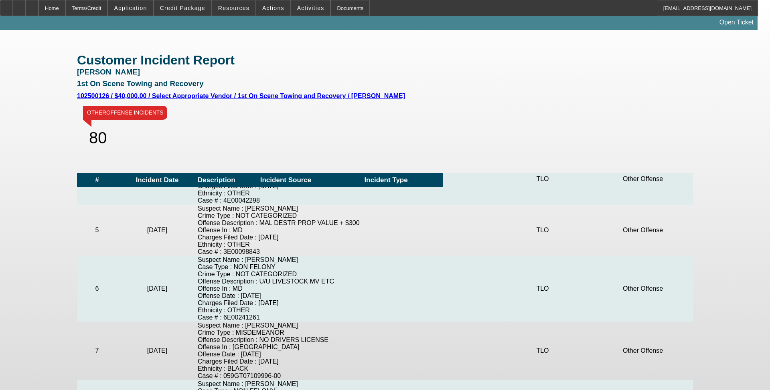
drag, startPoint x: 397, startPoint y: 243, endPoint x: 392, endPoint y: 255, distance: 12.8
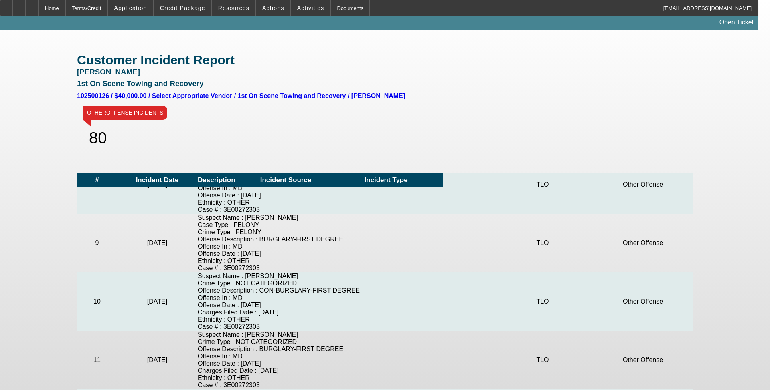
scroll to position [414, 0]
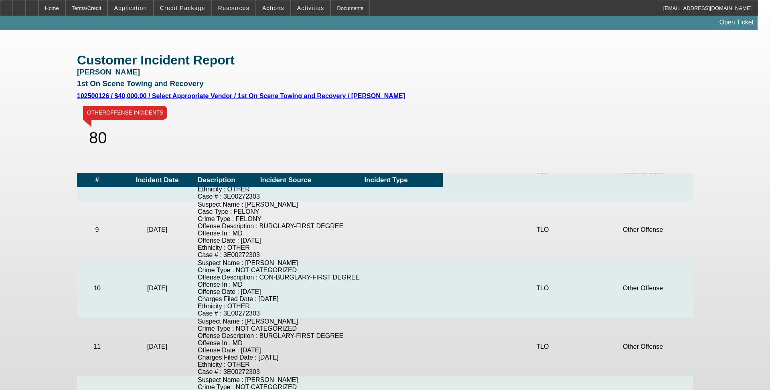
drag, startPoint x: 356, startPoint y: 211, endPoint x: 366, endPoint y: 233, distance: 24.7
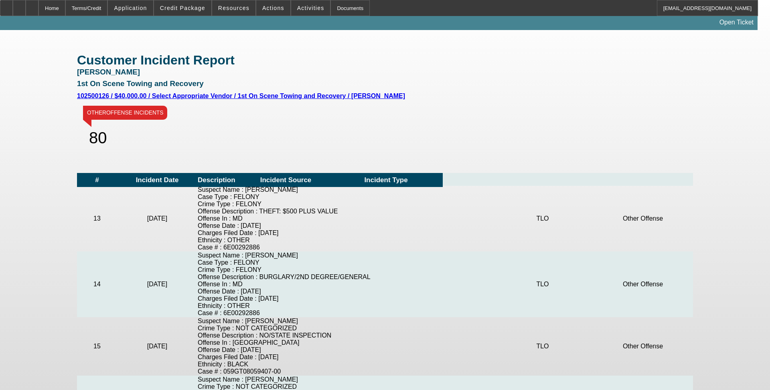
drag, startPoint x: 365, startPoint y: 233, endPoint x: 360, endPoint y: 254, distance: 20.9
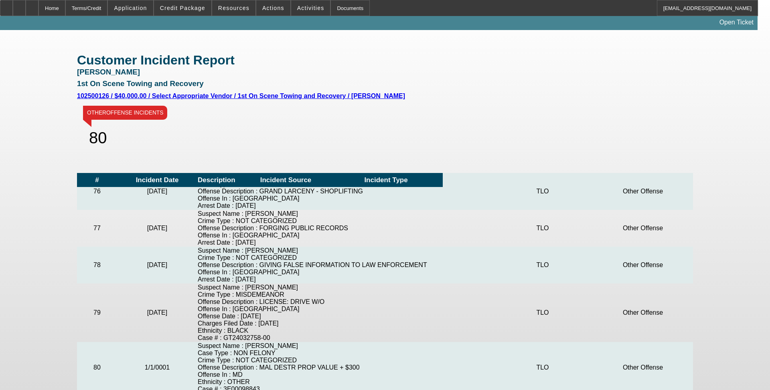
scroll to position [4716, 0]
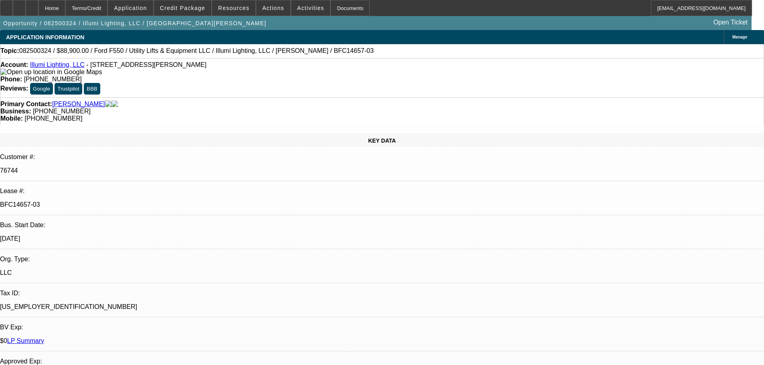
select select "0"
select select "3"
select select "0"
select select "6"
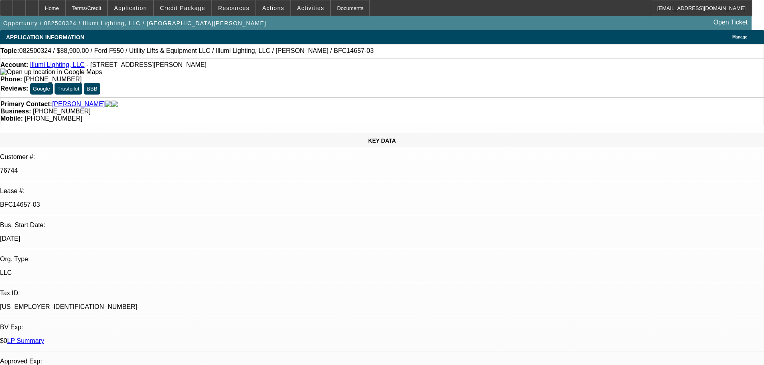
select select "0"
select select "3"
select select "0"
select select "6"
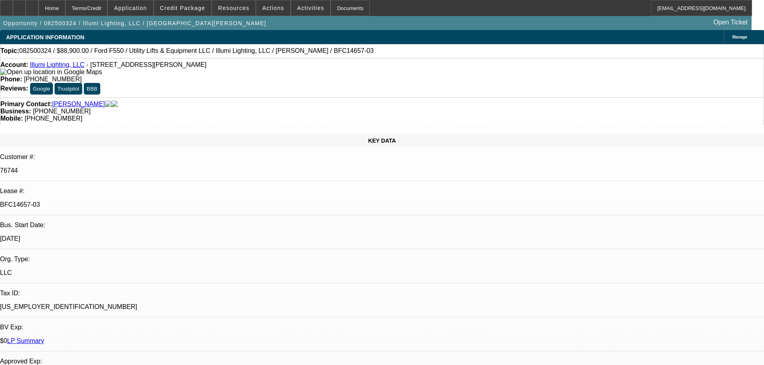
select select "0"
select select "3"
select select "0"
select select "6"
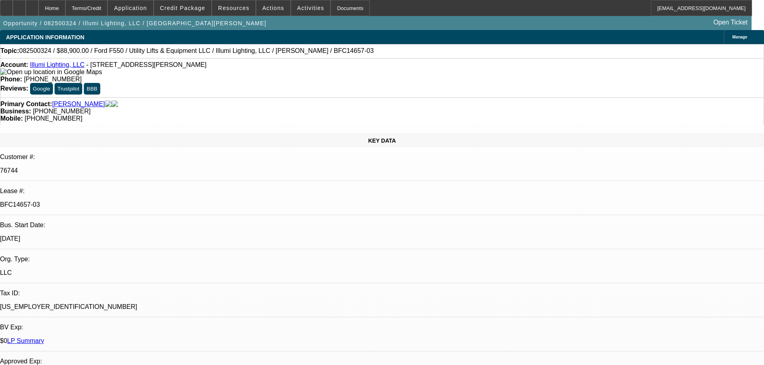
select select "0"
select select "3"
select select "0"
select select "6"
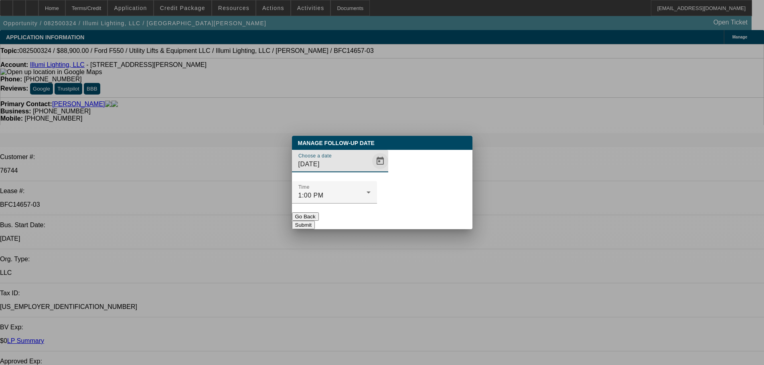
click at [370, 171] on span "Open calendar" at bounding box center [379, 161] width 19 height 19
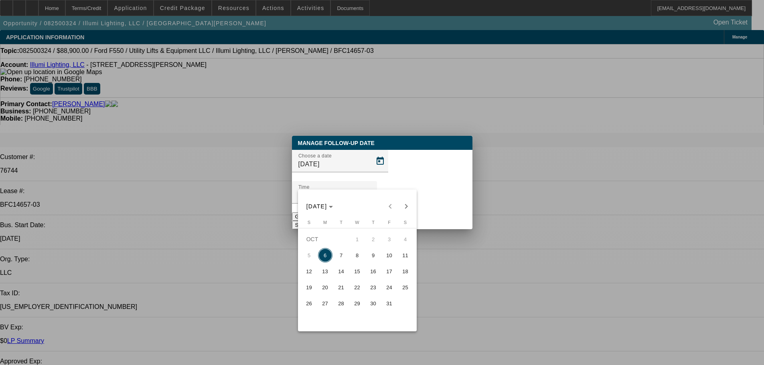
click at [352, 273] on span "15" at bounding box center [357, 271] width 14 height 14
type input "10/15/2025"
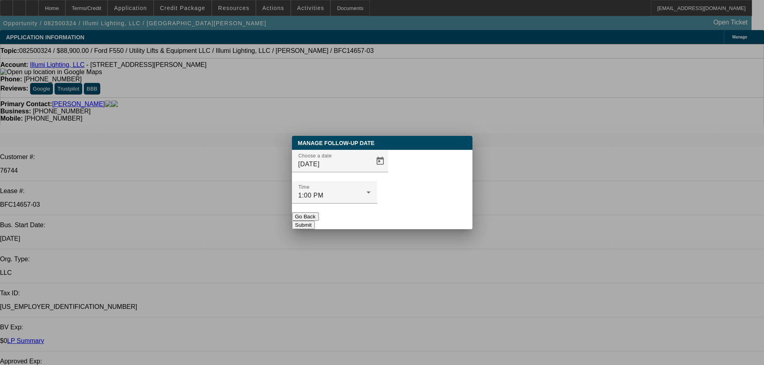
click at [315, 221] on button "Submit" at bounding box center [303, 225] width 23 height 8
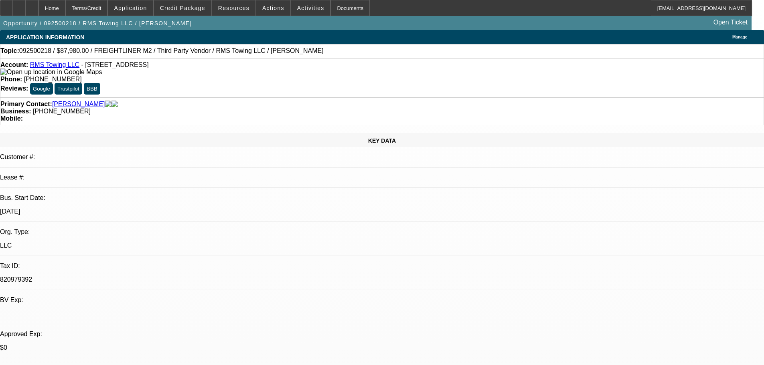
select select "0"
select select "3"
select select "0"
select select "6"
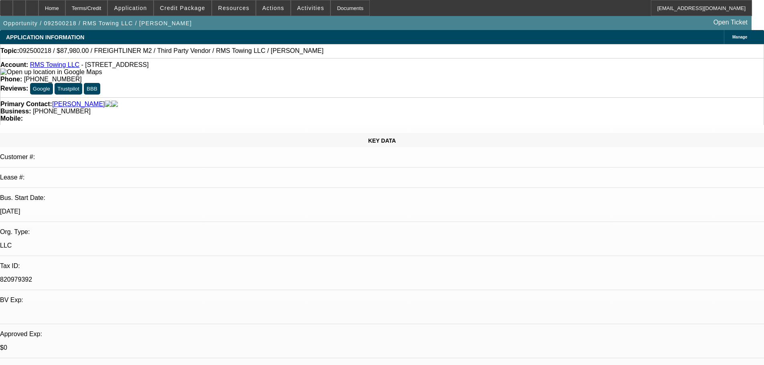
select select "0"
select select "3"
select select "0"
select select "6"
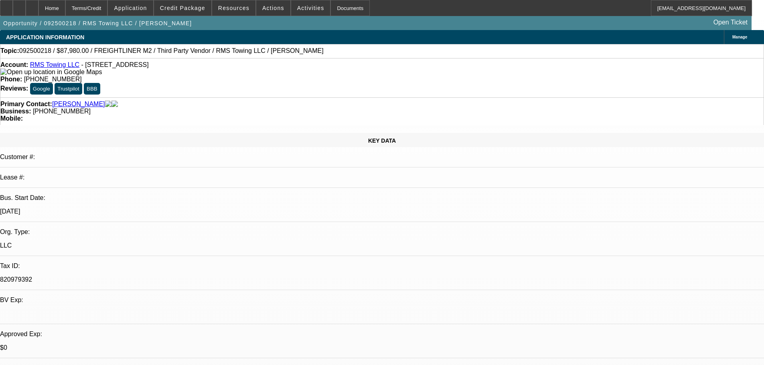
select select "0"
select select "3"
select select "0"
select select "6"
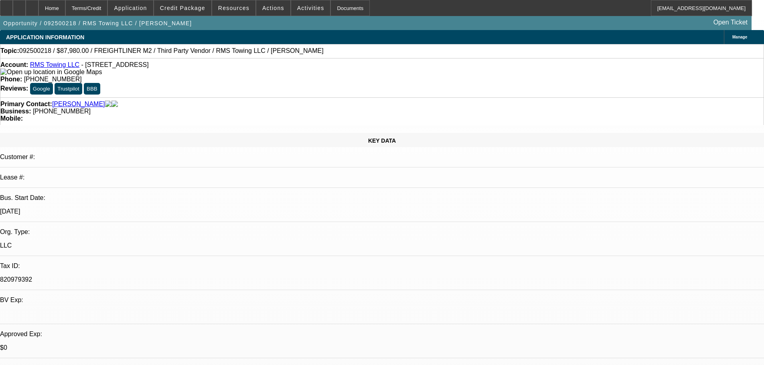
select select "0"
select select "3"
select select "0"
select select "6"
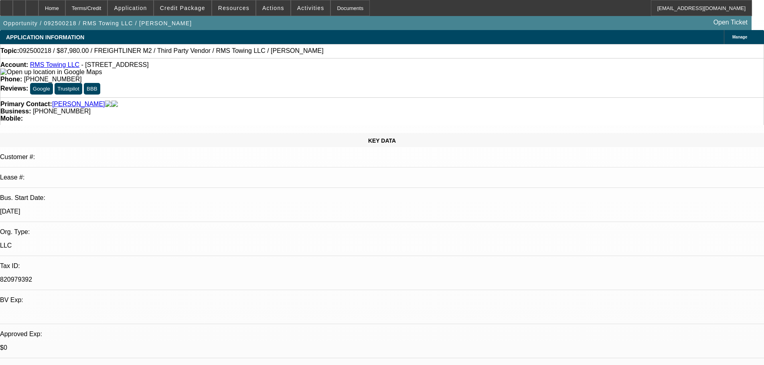
drag, startPoint x: 757, startPoint y: 315, endPoint x: 516, endPoint y: 270, distance: 245.2
copy div "9/25 TT ray, moving forward-going to go through cards to see which he would lik…"
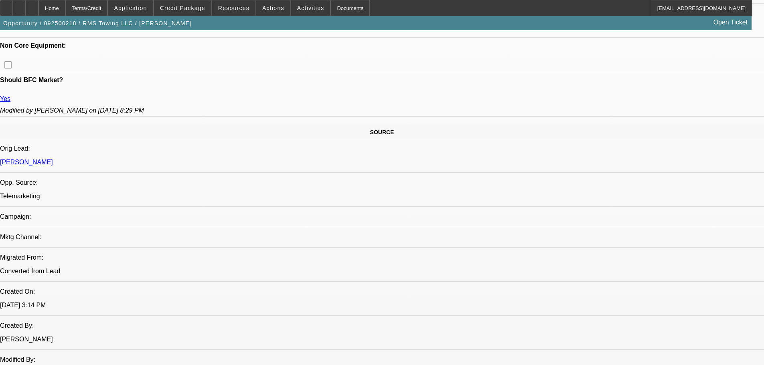
drag, startPoint x: 415, startPoint y: 338, endPoint x: 407, endPoint y: 314, distance: 24.6
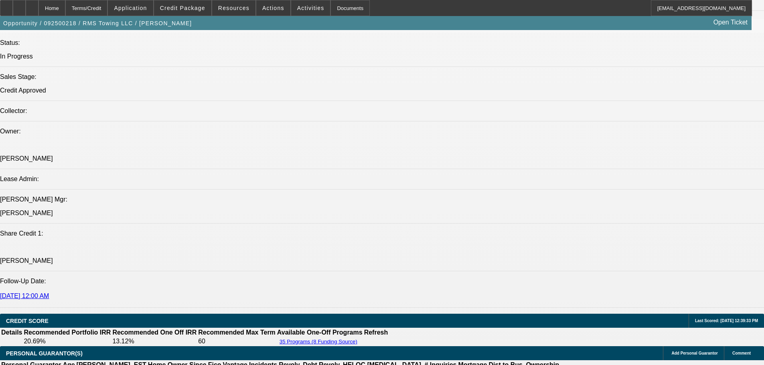
scroll to position [886, 0]
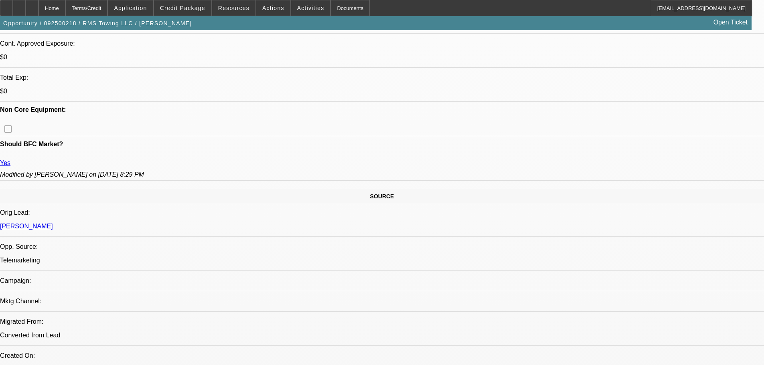
drag, startPoint x: 382, startPoint y: 60, endPoint x: 384, endPoint y: 32, distance: 27.7
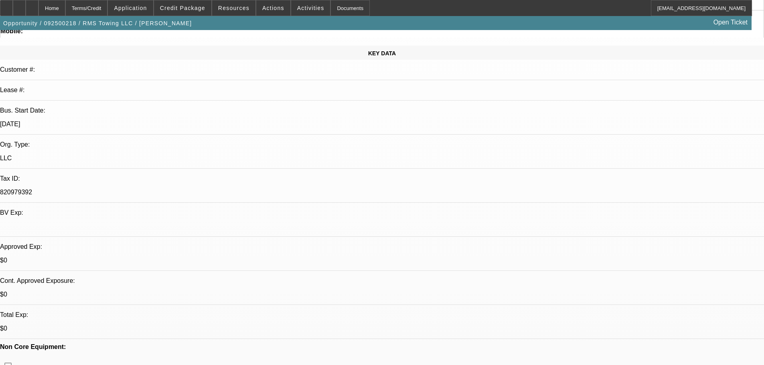
scroll to position [0, 0]
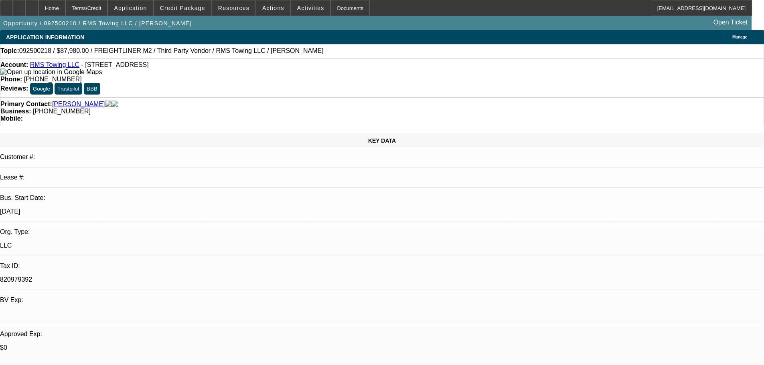
drag, startPoint x: 415, startPoint y: 137, endPoint x: 412, endPoint y: 113, distance: 24.2
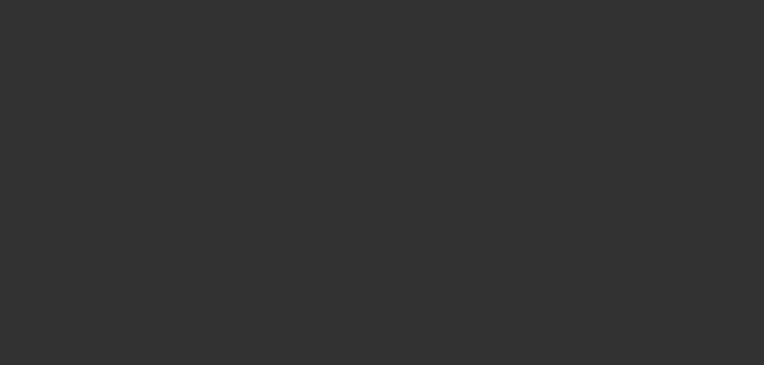
click at [370, 171] on span "Open calendar" at bounding box center [379, 161] width 19 height 19
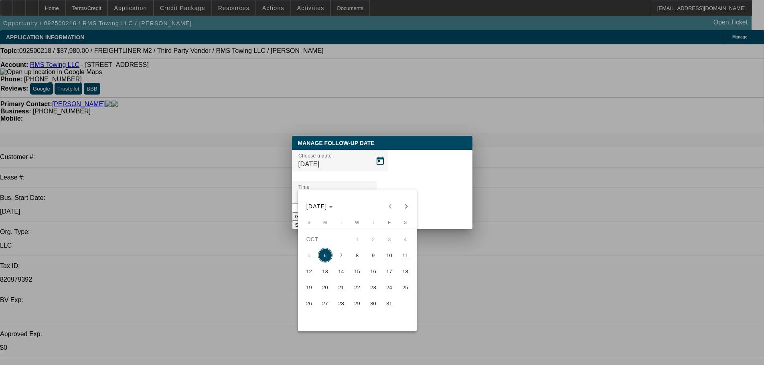
click at [353, 256] on span "8" at bounding box center [357, 255] width 14 height 14
type input "10/8/2025"
click at [414, 213] on div "Manage Follow-Up Date Choose a date 10/8/2025 Time 12:00 AM Go Back Submit" at bounding box center [382, 182] width 180 height 93
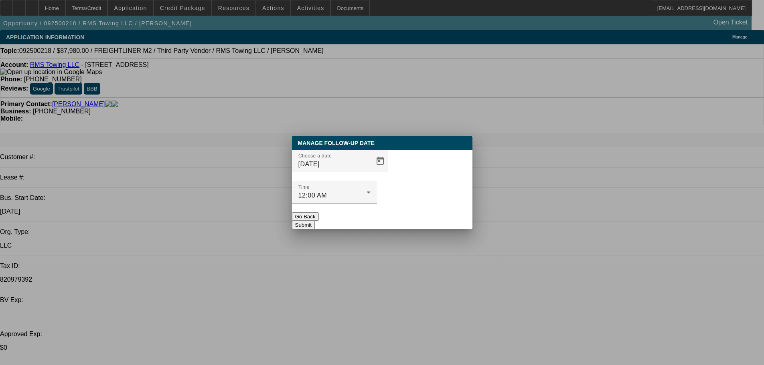
click at [315, 221] on button "Submit" at bounding box center [303, 225] width 23 height 8
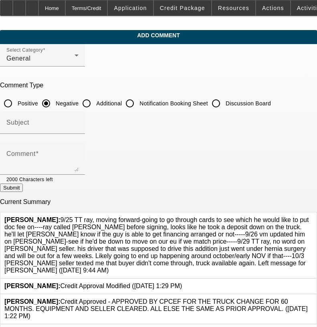
click at [224, 100] on input "Discussion Board" at bounding box center [216, 103] width 16 height 16
radio input "true"
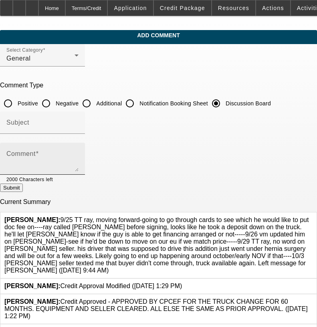
click at [79, 171] on div "Comment" at bounding box center [42, 159] width 72 height 32
paste textarea "9/25 TT ray, moving forward-going to go through cards to see which he would lik…"
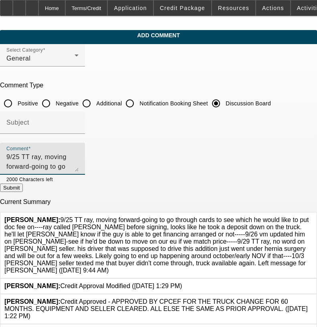
scroll to position [36, 0]
type textarea "9/25 TT ray, moving forward-going to go through cards to see which he would lik…"
click at [284, 212] on div "[PERSON_NAME]: 9/25 TT ray, moving forward-going to go through cards to see whi…" at bounding box center [158, 245] width 316 height 66
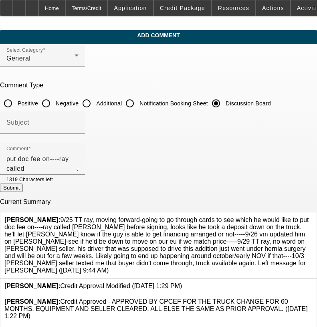
click at [313, 216] on link at bounding box center [313, 216] width 0 height 0
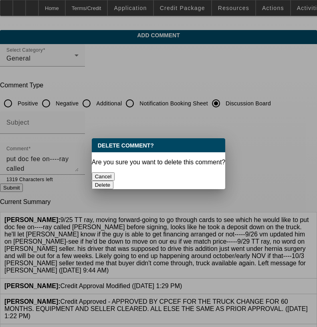
click at [114, 181] on button "Delete" at bounding box center [103, 185] width 22 height 8
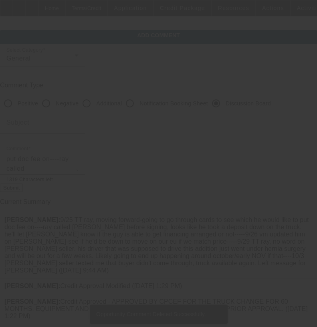
click at [23, 189] on button "Submit" at bounding box center [11, 188] width 23 height 8
radio input "true"
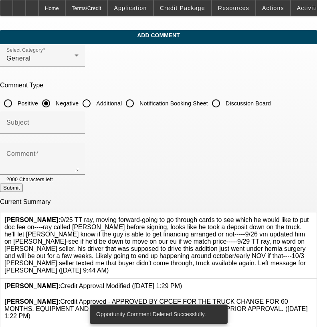
scroll to position [0, 0]
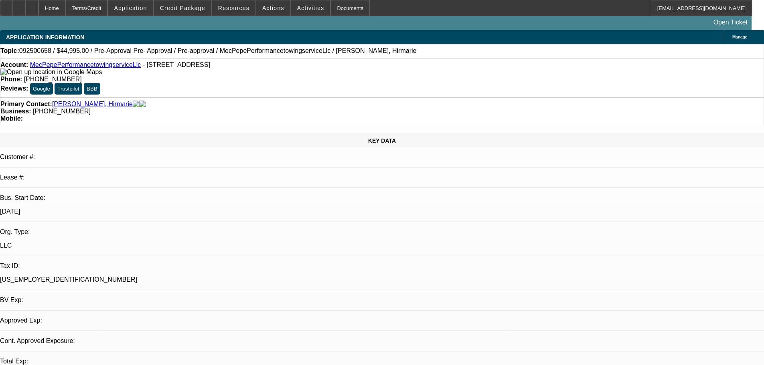
select select "0"
select select "0.1"
select select "4"
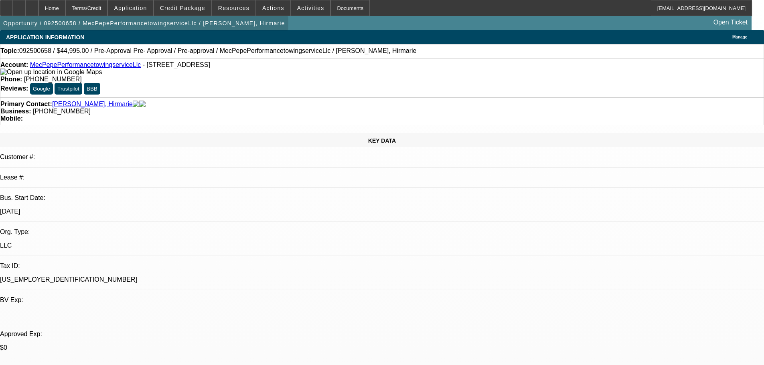
click at [193, 16] on span "button" at bounding box center [144, 23] width 288 height 19
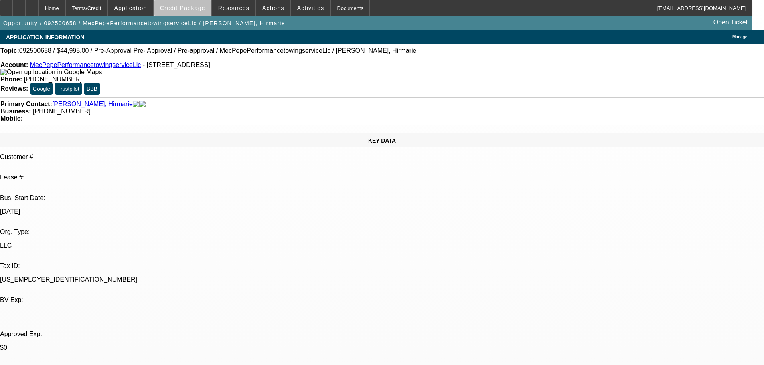
click at [205, 5] on span "Credit Package" at bounding box center [182, 8] width 45 height 6
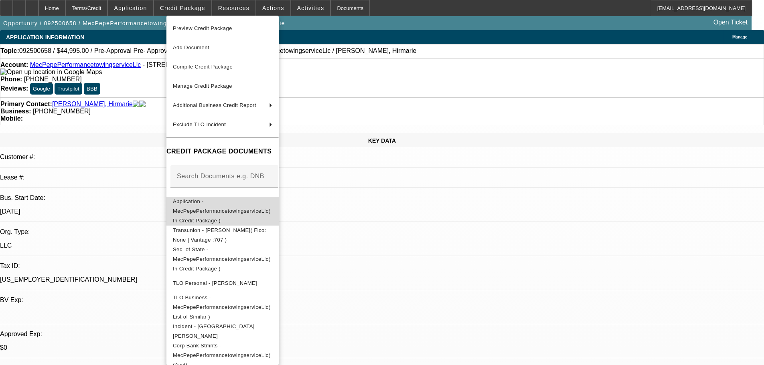
click at [279, 208] on button "Application - MecPepePerformancetowingserviceLlc( In Credit Package )" at bounding box center [222, 211] width 112 height 29
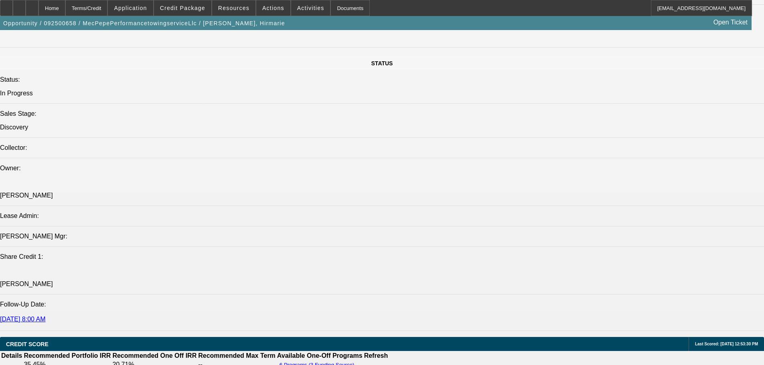
scroll to position [681, 0]
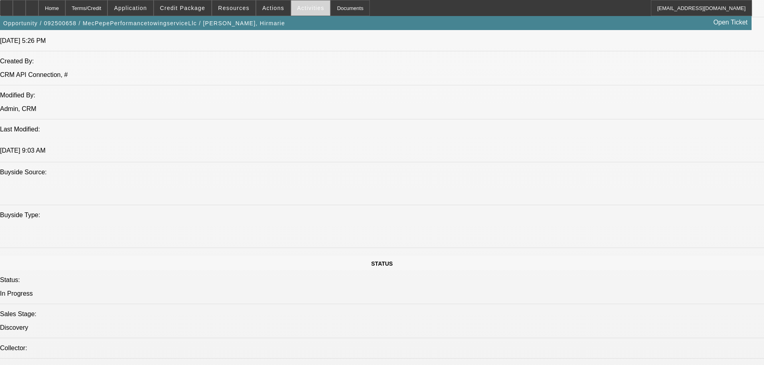
click at [304, 7] on span "Activities" at bounding box center [310, 8] width 27 height 6
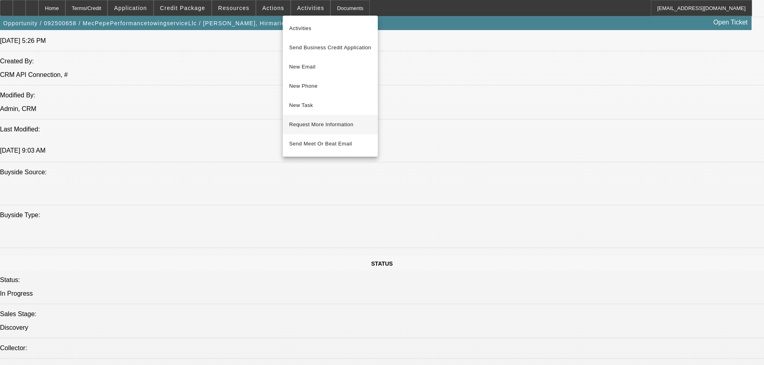
click at [354, 129] on button "Request More Information" at bounding box center [330, 124] width 95 height 19
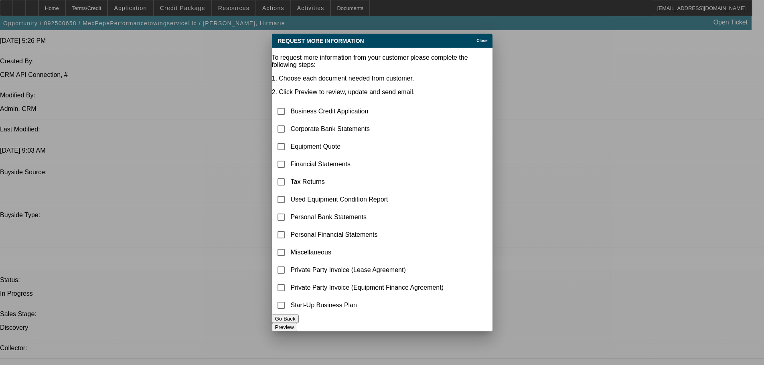
scroll to position [0, 0]
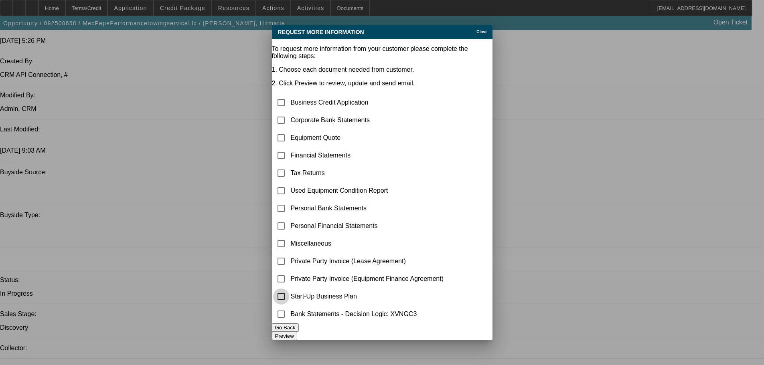
click at [289, 298] on input "checkbox" at bounding box center [281, 297] width 16 height 16
checkbox input "true"
click at [297, 334] on button "Preview" at bounding box center [284, 336] width 25 height 8
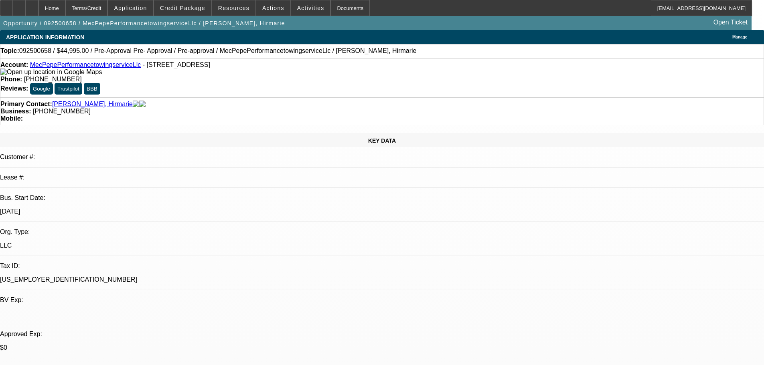
drag, startPoint x: 480, startPoint y: 51, endPoint x: 482, endPoint y: 30, distance: 20.5
drag, startPoint x: 661, startPoint y: 266, endPoint x: 511, endPoint y: 257, distance: 150.6
copy div "9/30 pending truck link+banks SE-----10/1 pending truck link + su plan----10/3 …"
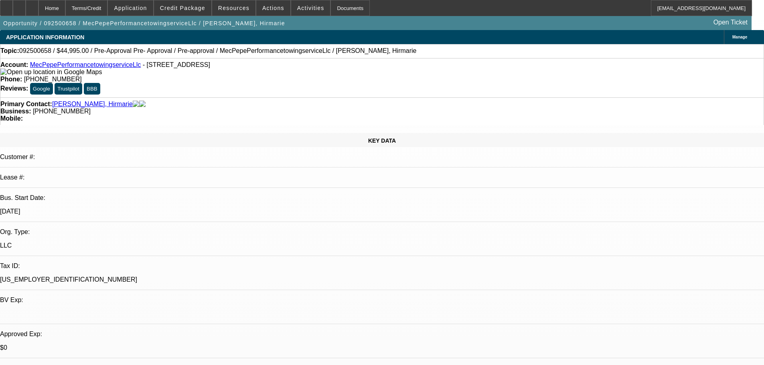
drag, startPoint x: 425, startPoint y: 248, endPoint x: 445, endPoint y: 216, distance: 37.5
radio input "true"
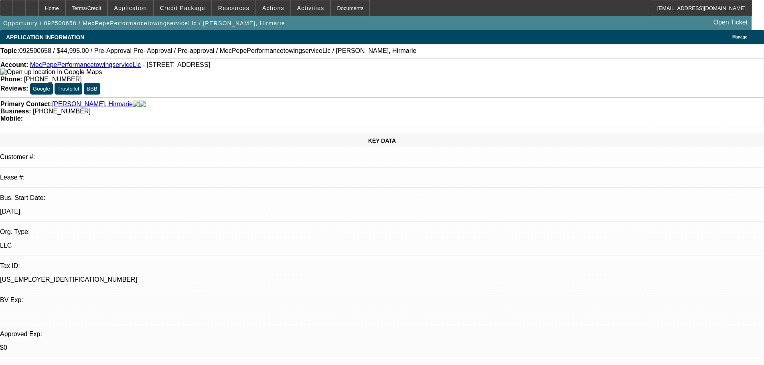
paste textarea "9/30 pending truck link+banks SE-----10/1 pending truck link + su plan----10/3 …"
type textarea "9/30 pending truck link+banks SE-----10/1 pending truck link + su plan----10/3 …"
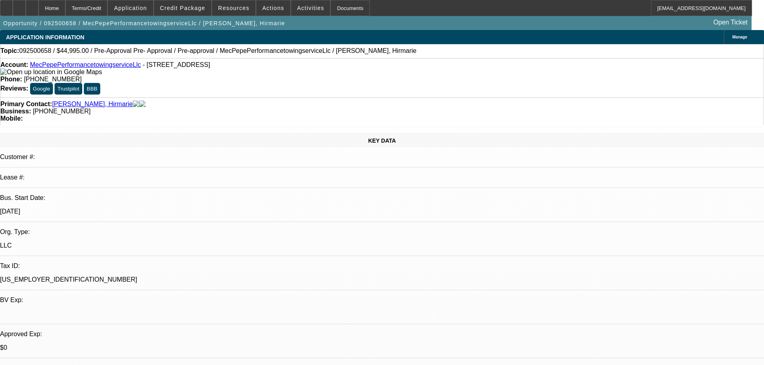
radio input "true"
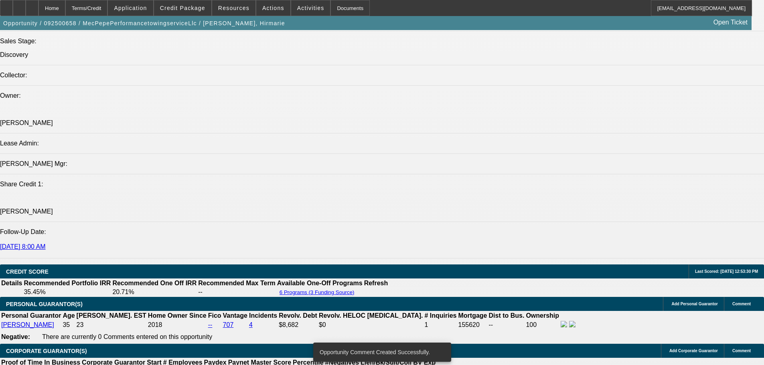
scroll to position [1048, 0]
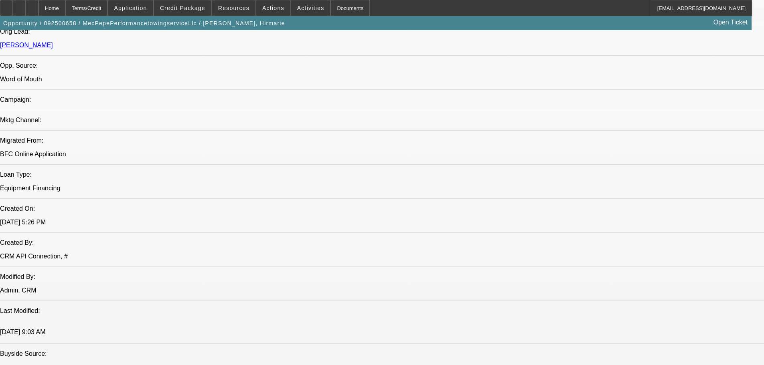
drag, startPoint x: 362, startPoint y: 241, endPoint x: 312, endPoint y: 48, distance: 198.6
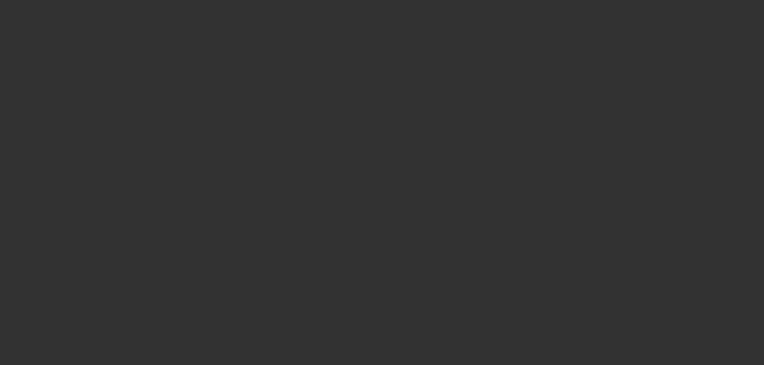
click at [370, 171] on span "Open calendar" at bounding box center [379, 161] width 19 height 19
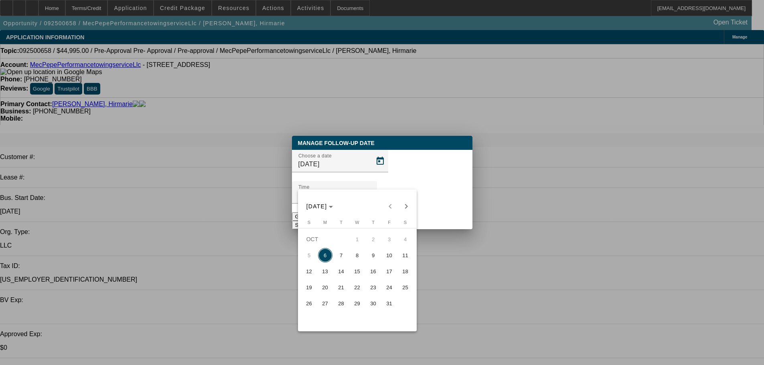
click at [357, 258] on span "8" at bounding box center [357, 255] width 14 height 14
type input "10/8/2025"
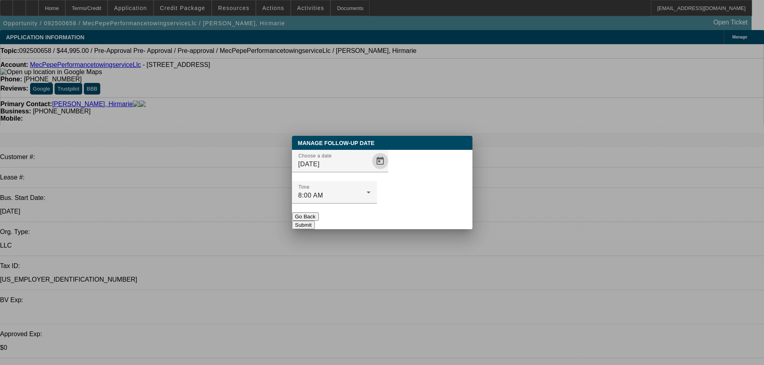
click at [315, 221] on button "Submit" at bounding box center [303, 225] width 23 height 8
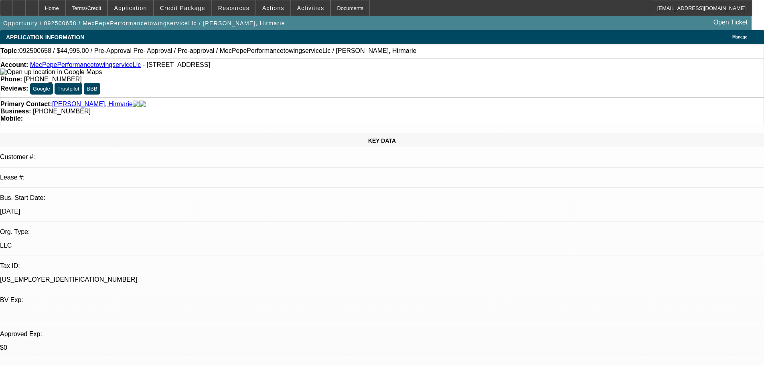
drag, startPoint x: 392, startPoint y: 249, endPoint x: 242, endPoint y: 31, distance: 265.0
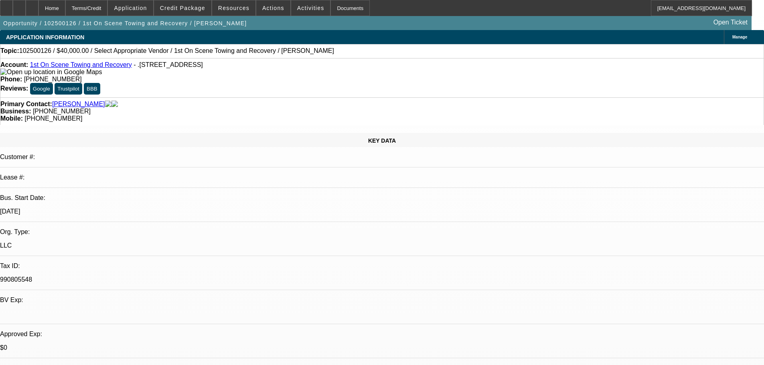
select select "0"
select select "2"
select select "0.1"
select select "4"
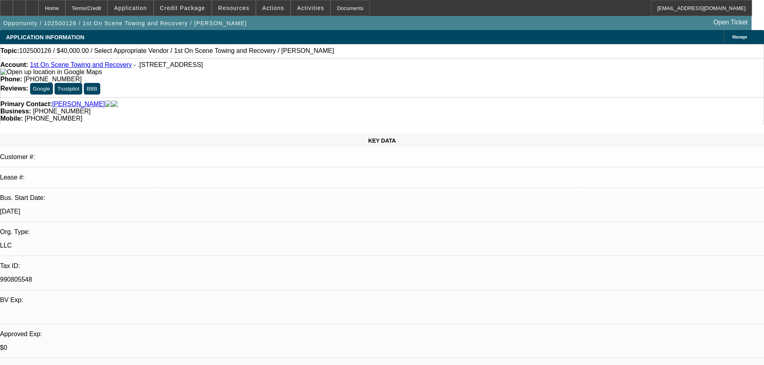
click at [271, 9] on span "Actions" at bounding box center [273, 8] width 22 height 6
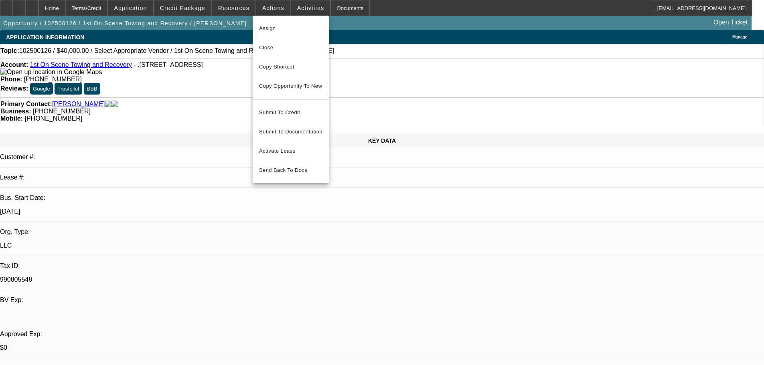
click at [368, 61] on div at bounding box center [382, 182] width 764 height 365
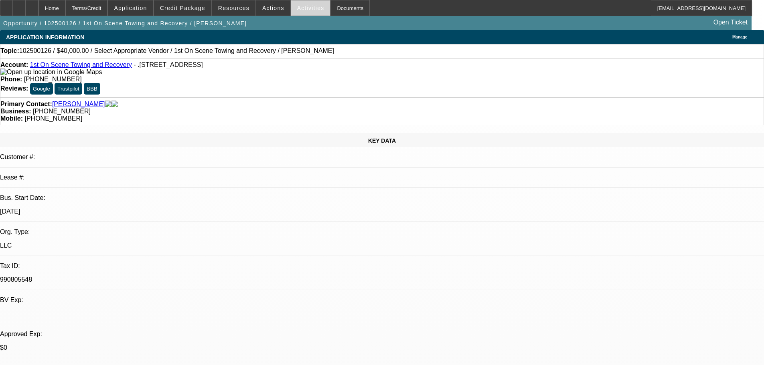
click at [297, 8] on span "Activities" at bounding box center [310, 8] width 27 height 6
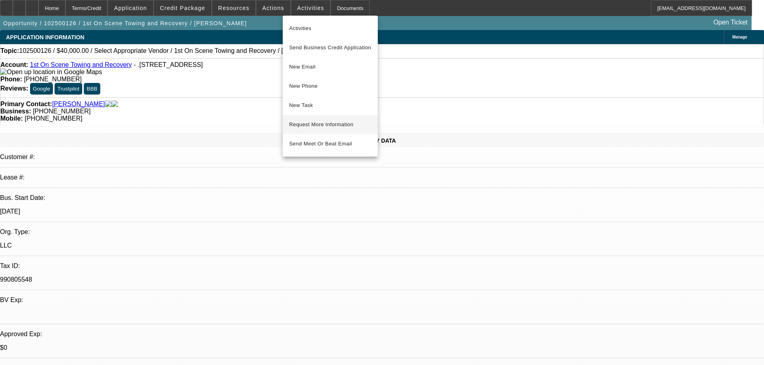
click at [349, 127] on span "Request More Information" at bounding box center [330, 125] width 82 height 10
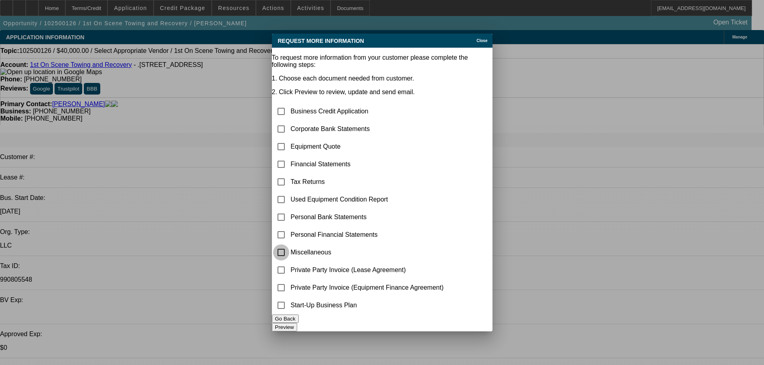
click at [285, 245] on input "checkbox" at bounding box center [281, 253] width 16 height 16
checkbox input "true"
click at [297, 323] on button "Preview" at bounding box center [284, 327] width 25 height 8
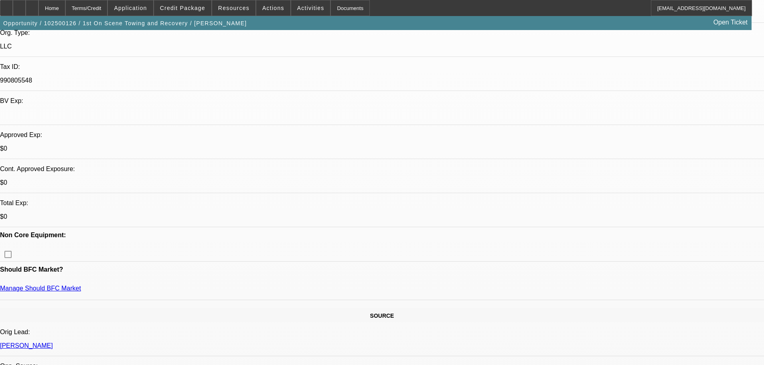
scroll to position [200, 0]
radio input "true"
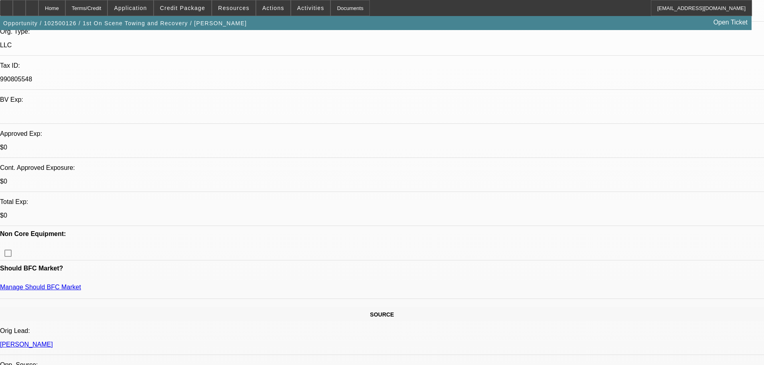
type textarea "10k available down, shopping 30-40k range. has 2013 chevy wrecker he would also…"
radio input "true"
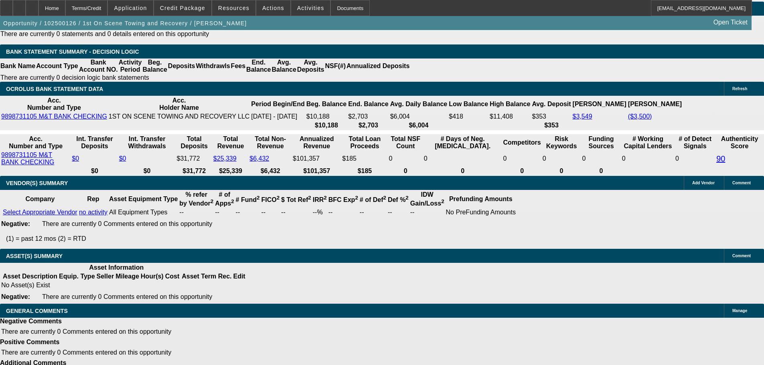
drag, startPoint x: 357, startPoint y: 158, endPoint x: 379, endPoint y: 281, distance: 124.3
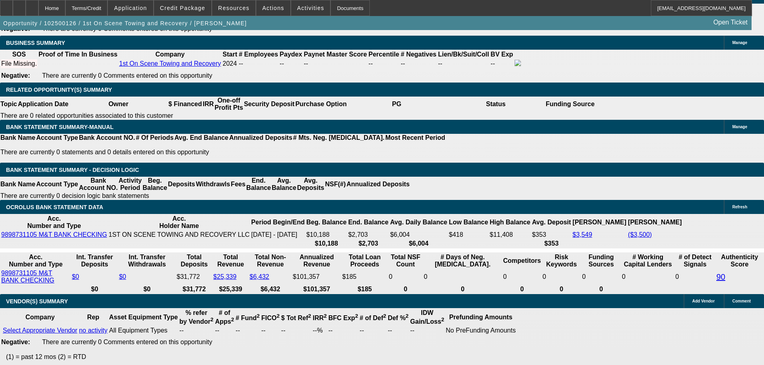
scroll to position [1175, 0]
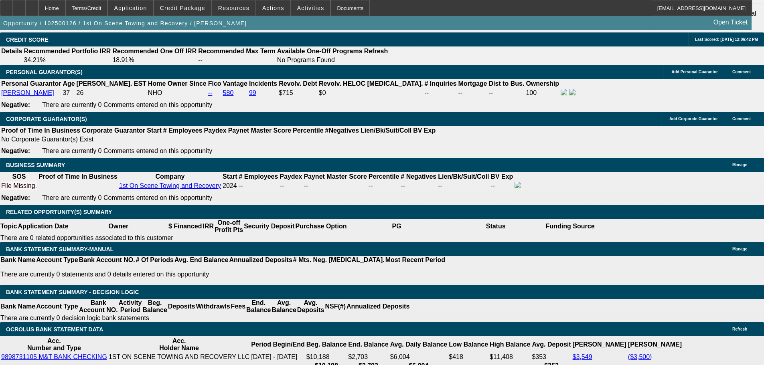
type input "$10,000.00"
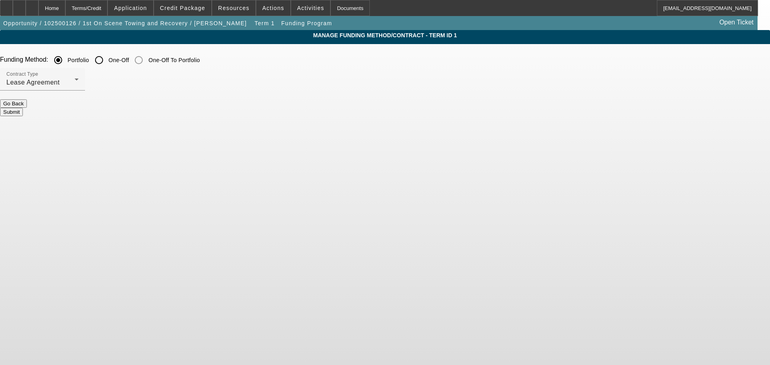
click at [107, 60] on input "One-Off" at bounding box center [99, 60] width 16 height 16
radio input "true"
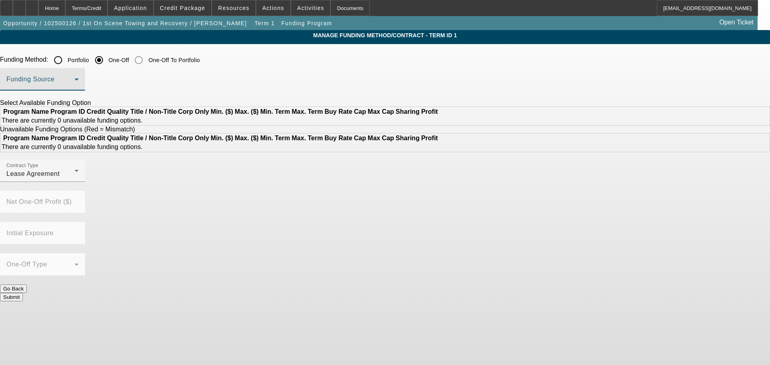
click at [75, 83] on span at bounding box center [40, 83] width 68 height 10
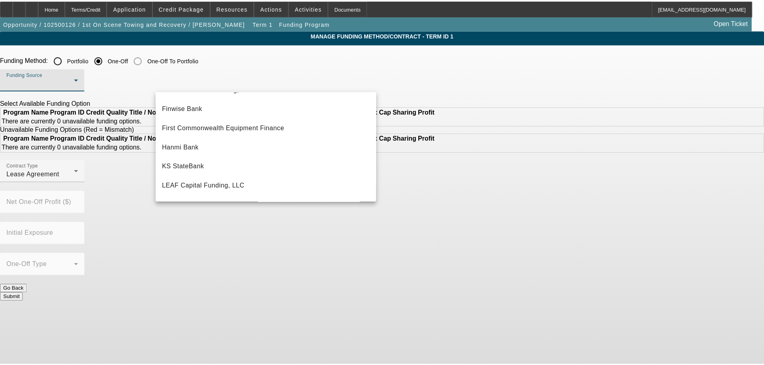
scroll to position [40, 0]
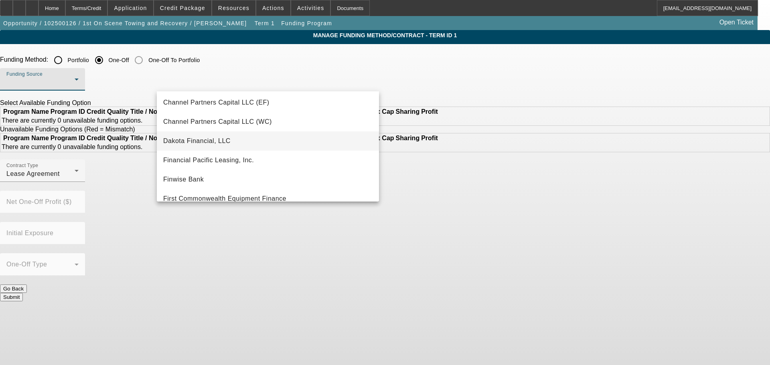
click at [281, 137] on mat-option "Dakota Financial, LLC" at bounding box center [268, 140] width 222 height 19
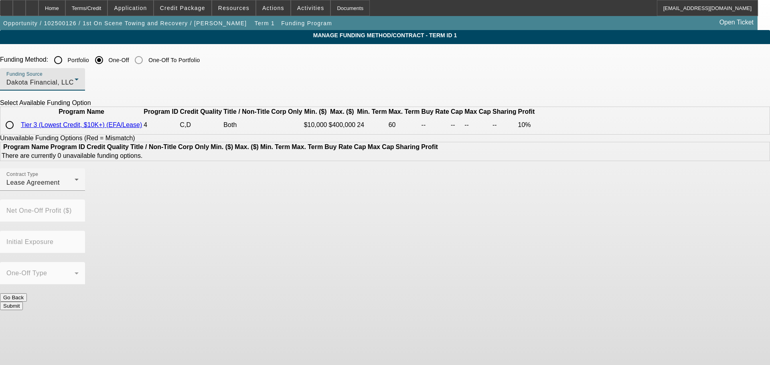
click at [18, 133] on input "radio" at bounding box center [10, 125] width 16 height 16
radio input "true"
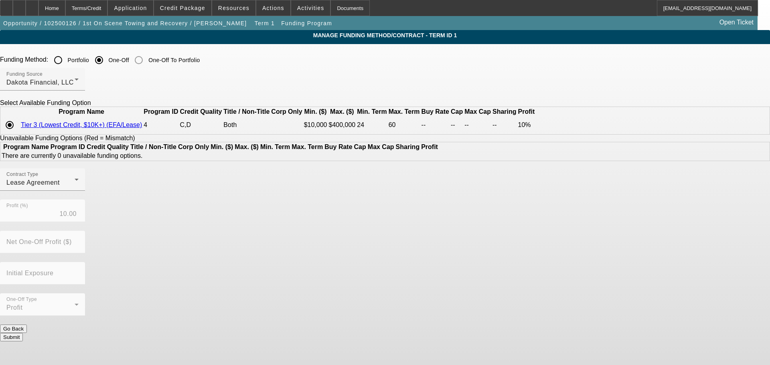
click at [23, 333] on button "Submit" at bounding box center [11, 337] width 23 height 8
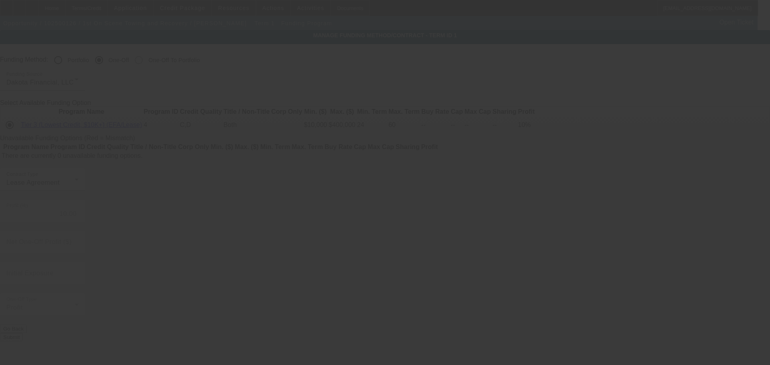
radio input "true"
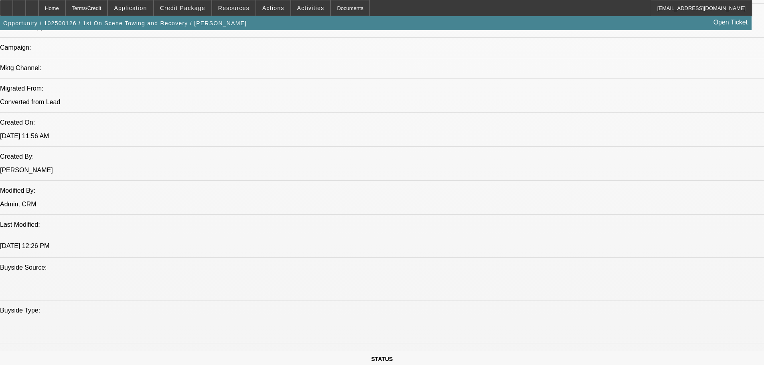
select select "0"
select select "2"
select select "0.1"
select select "4"
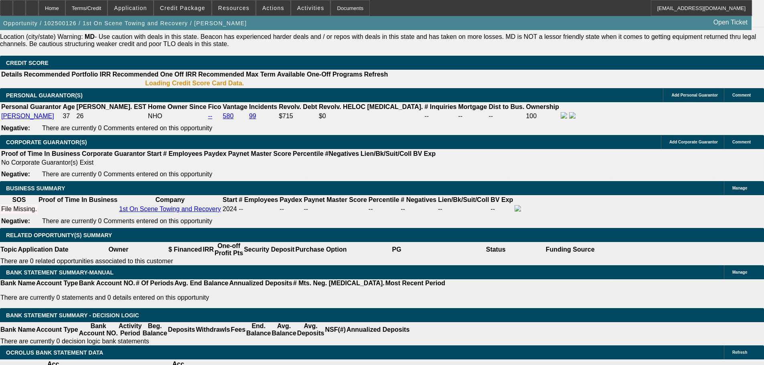
drag, startPoint x: 253, startPoint y: 274, endPoint x: 247, endPoint y: 234, distance: 40.2
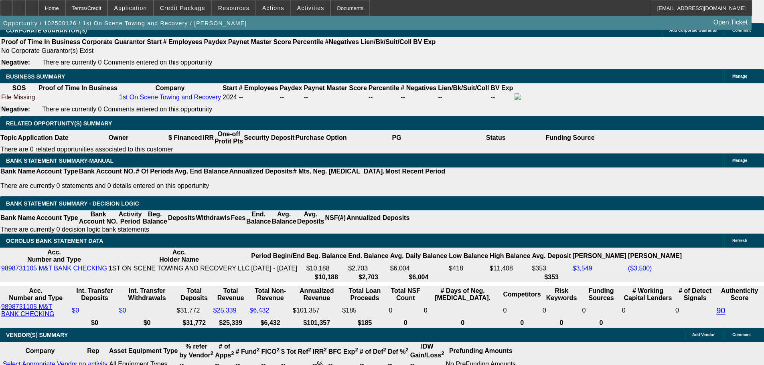
select select "0"
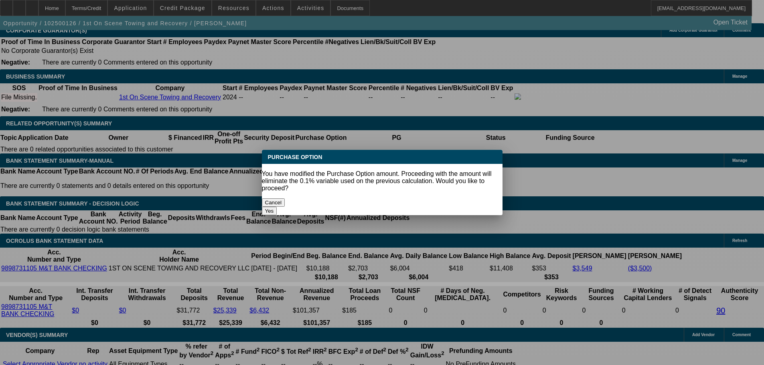
scroll to position [0, 0]
click at [263, 184] on div "You have modified the Purchase Option amount. Proceeding with the amount will e…" at bounding box center [382, 181] width 241 height 22
drag, startPoint x: 410, startPoint y: 193, endPoint x: 402, endPoint y: 195, distance: 8.3
click at [277, 207] on button "Yes" at bounding box center [269, 211] width 15 height 8
type input "$0.00"
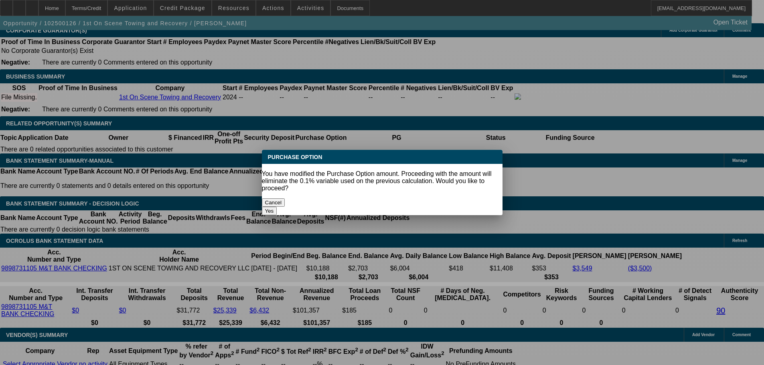
scroll to position [1263, 0]
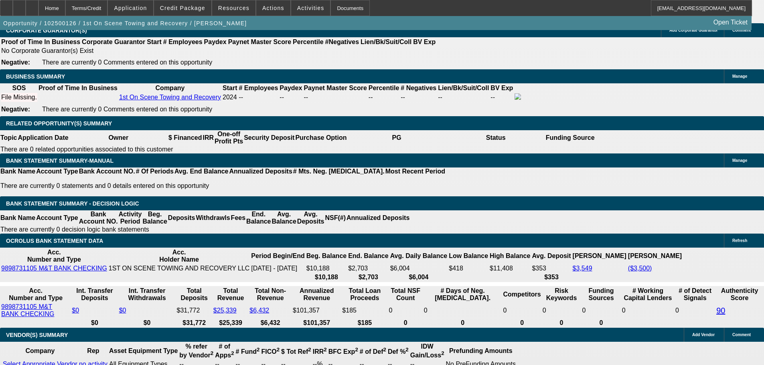
select select "5"
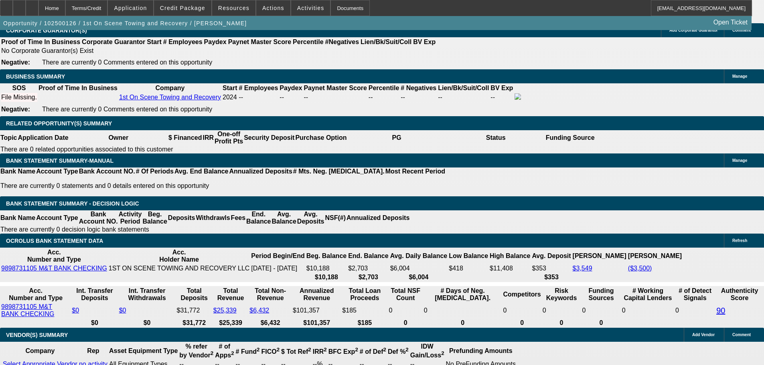
type input "$10,000.00"
type input "28"
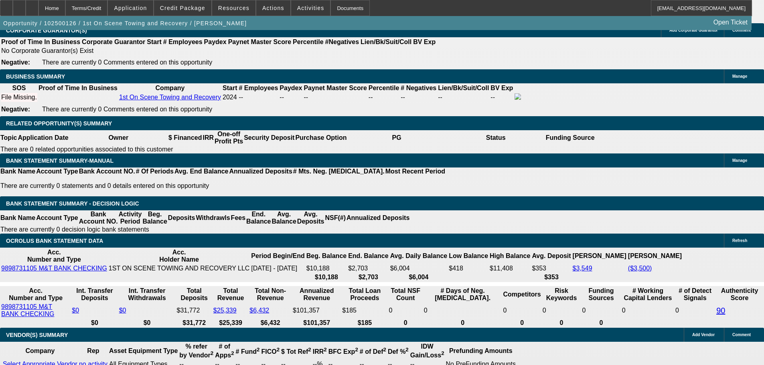
type input "55"
type input "$2,274.74"
type input "$1,137.37"
type input "$3,846.88"
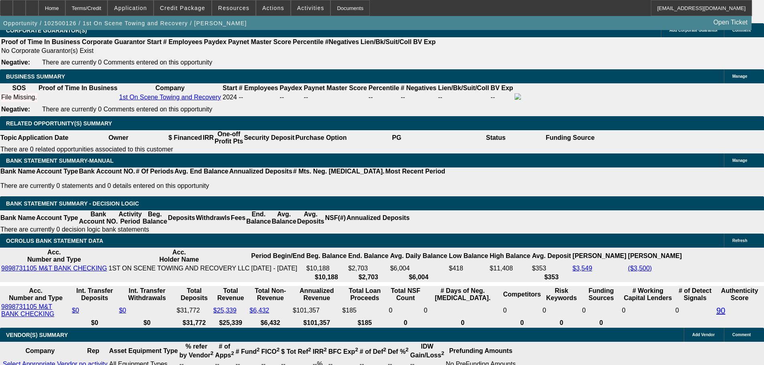
type input "$1,923.44"
type input "5"
type input "$2,274.74"
type input "$1,137.37"
type input "545"
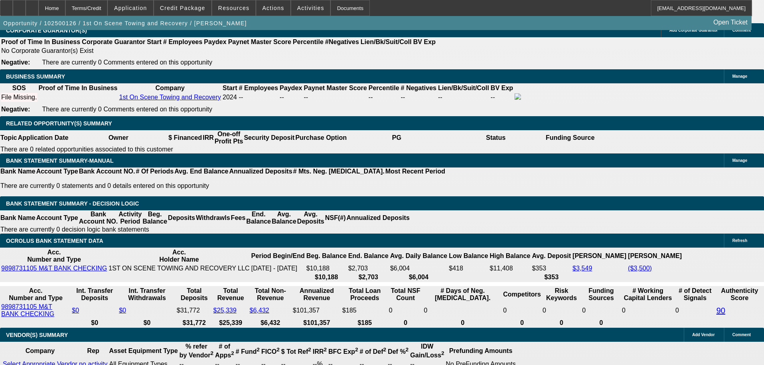
type input "$3,811.24"
type input "$1,905.62"
type input "$27,250.76"
type input "$13,625.38"
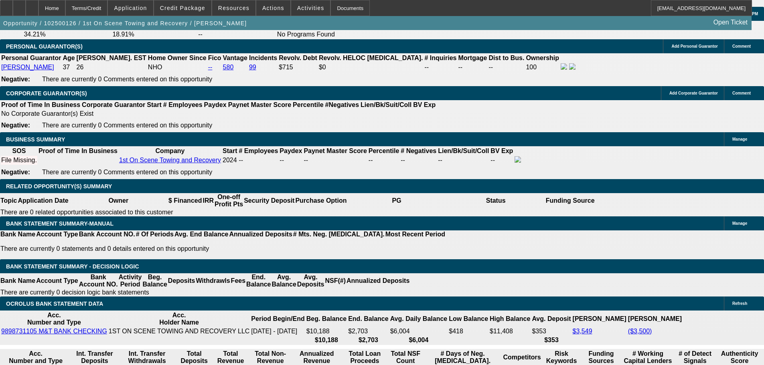
scroll to position [1143, 0]
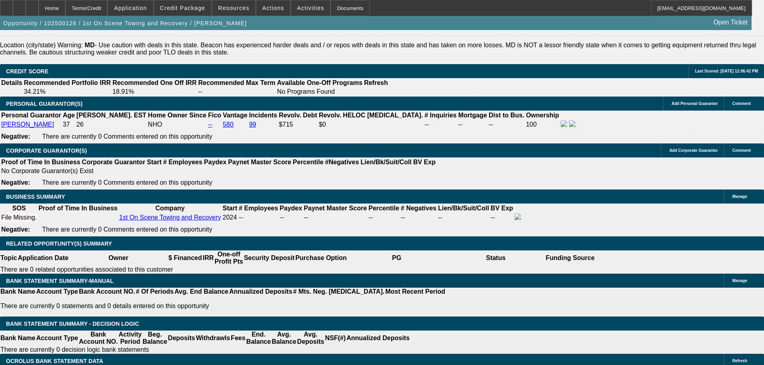
type input "45"
type input "$3,497.72"
type input "$1,748.86"
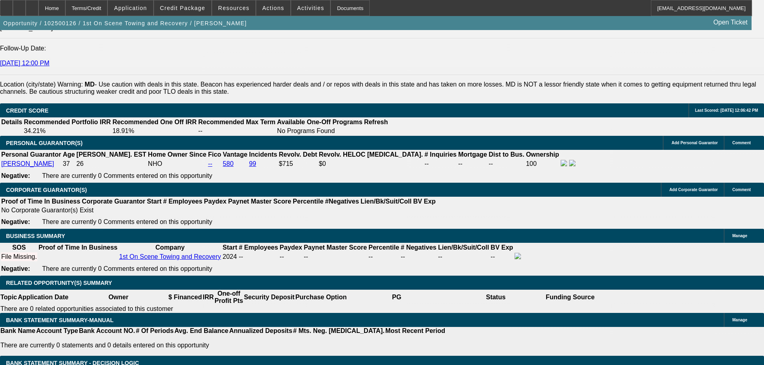
scroll to position [1023, 0]
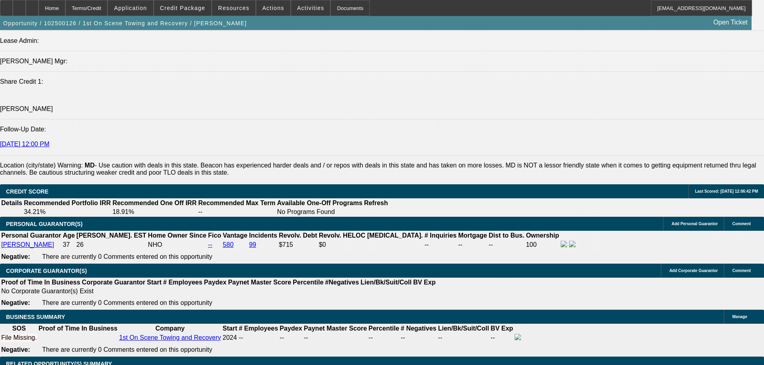
type input "45"
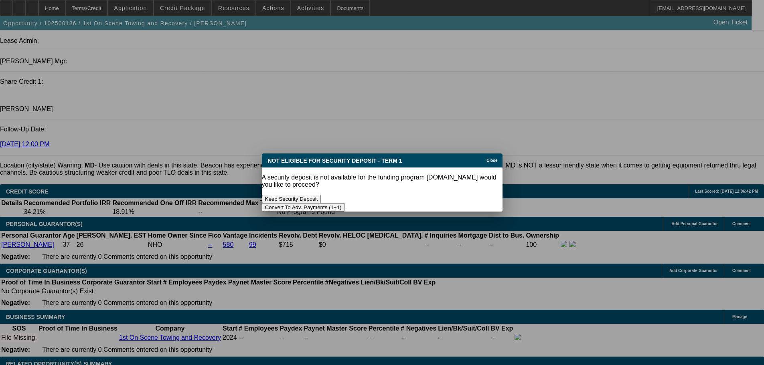
scroll to position [0, 0]
click at [345, 203] on button "Convert To Adv. Payments (1+1)" at bounding box center [303, 207] width 83 height 8
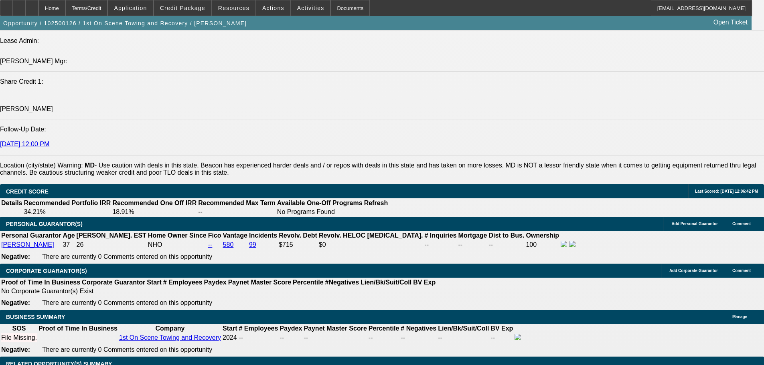
scroll to position [1103, 0]
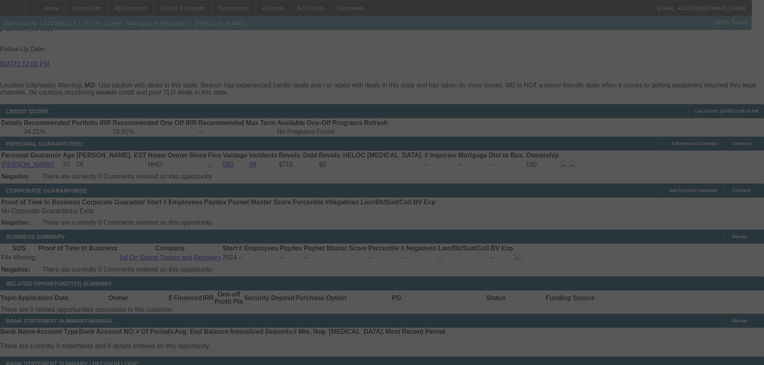
type input "$0.00"
select select "0"
select select "1"
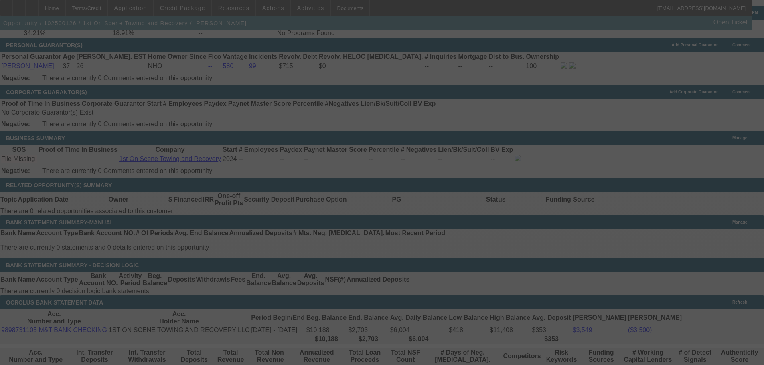
scroll to position [1263, 0]
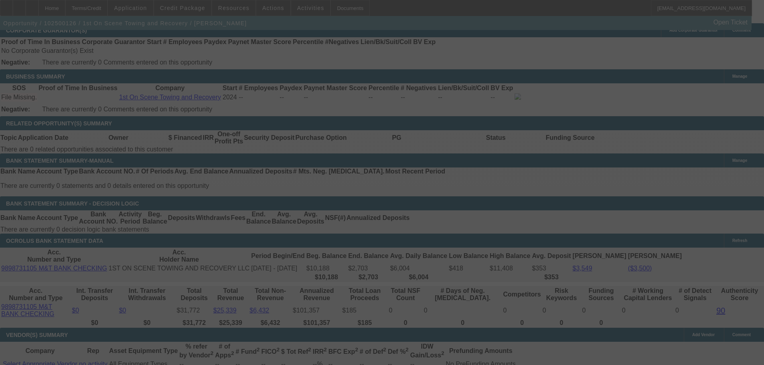
select select "0"
select select "5"
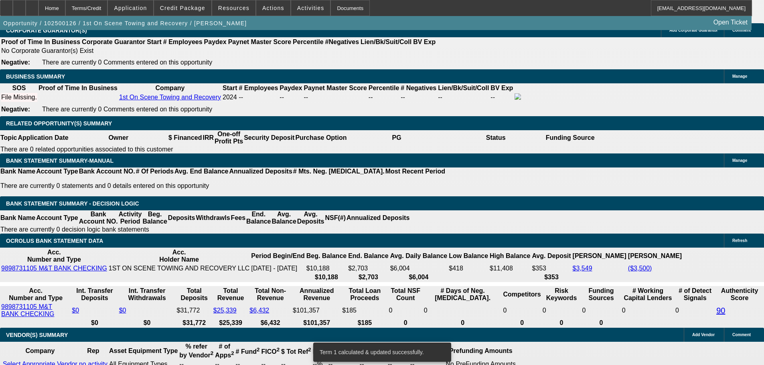
scroll to position [1042, 0]
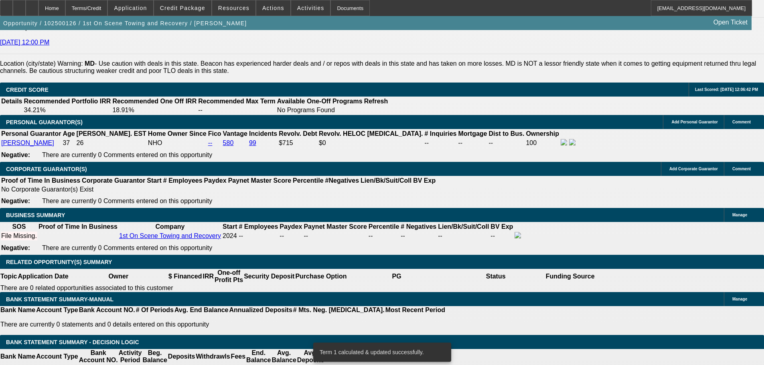
drag, startPoint x: 415, startPoint y: 154, endPoint x: 408, endPoint y: 125, distance: 30.0
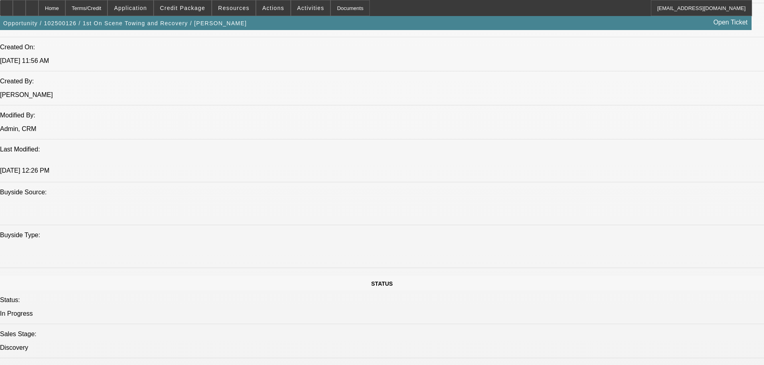
scroll to position [0, 0]
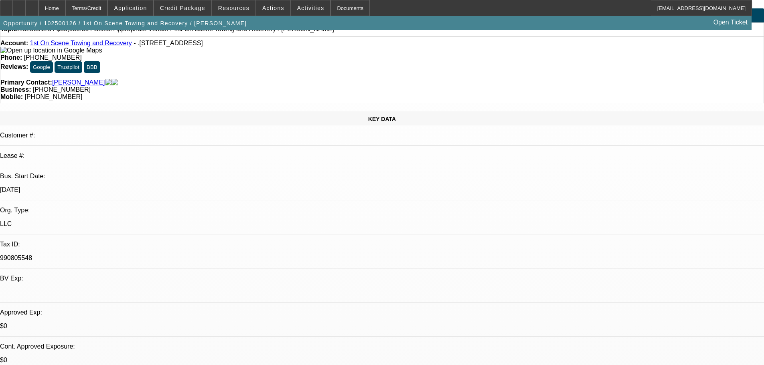
drag, startPoint x: 276, startPoint y: 288, endPoint x: 229, endPoint y: 103, distance: 190.4
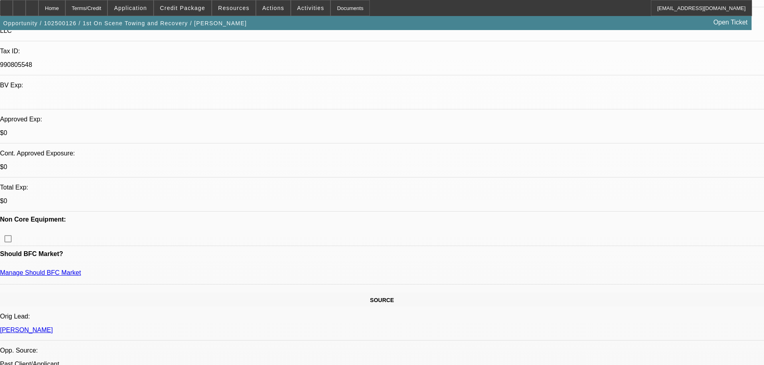
scroll to position [200, 0]
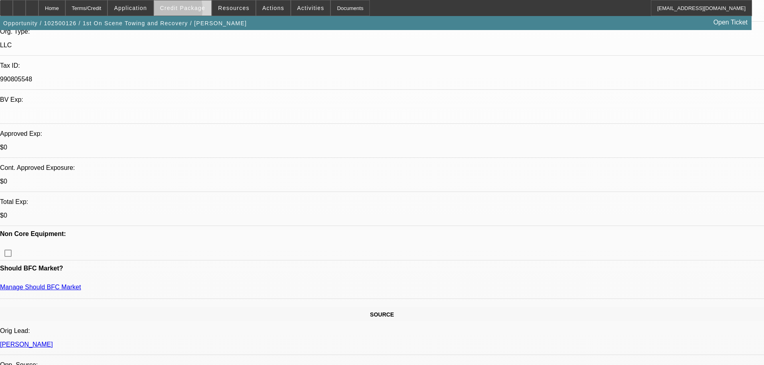
click at [172, 11] on span at bounding box center [182, 7] width 57 height 19
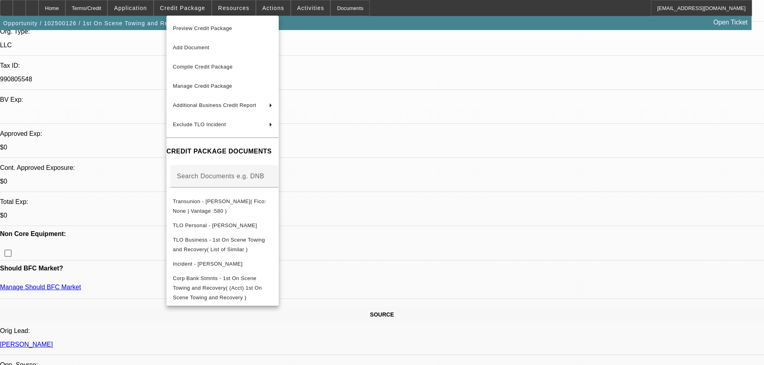
click at [422, 272] on div at bounding box center [382, 182] width 764 height 365
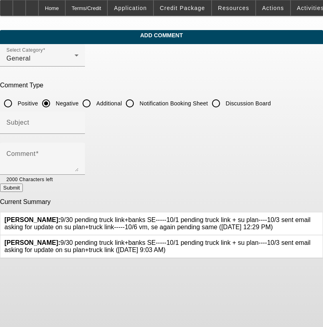
click at [319, 239] on div at bounding box center [319, 246] width 0 height 14
click at [319, 239] on icon at bounding box center [319, 239] width 0 height 0
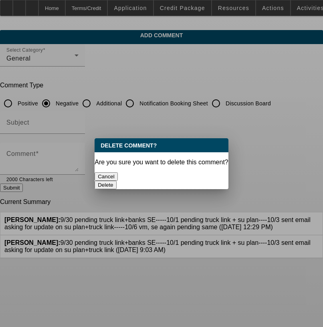
click at [117, 181] on button "Delete" at bounding box center [106, 185] width 22 height 8
